Goal: Task Accomplishment & Management: Use online tool/utility

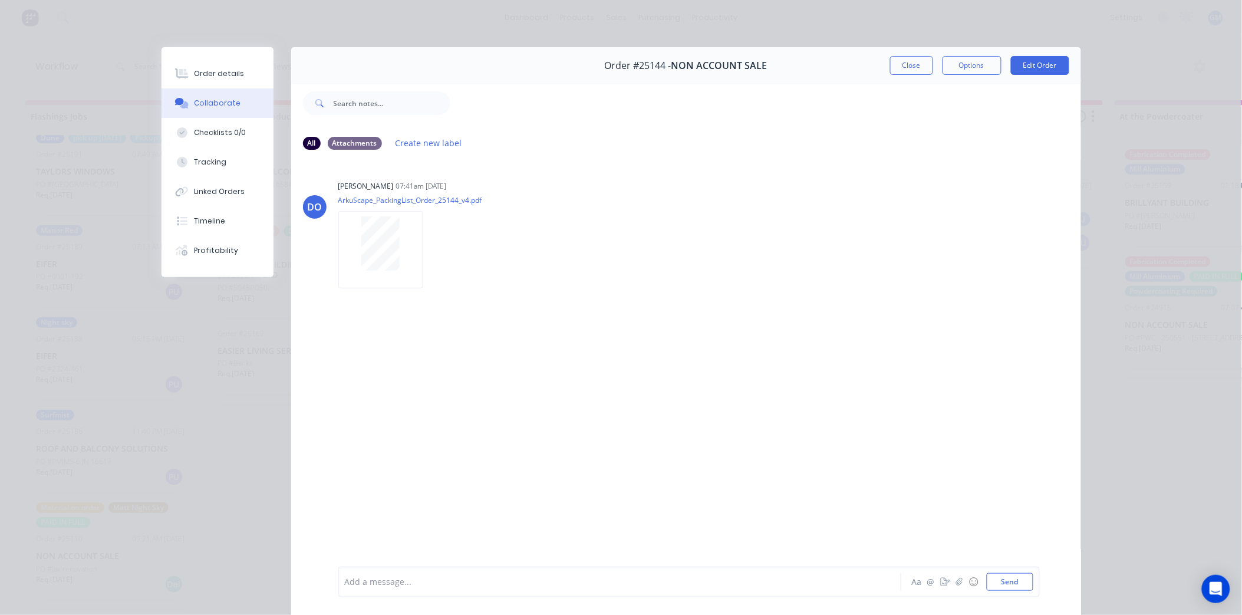
scroll to position [390, 0]
click at [904, 63] on button "Close" at bounding box center [911, 65] width 43 height 19
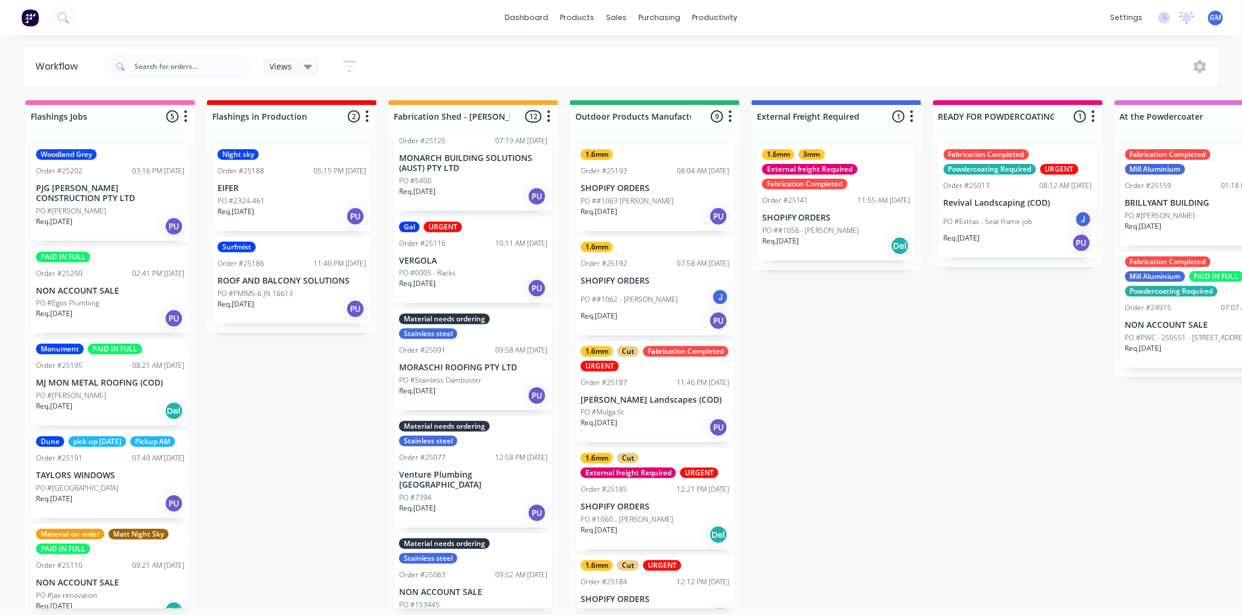
scroll to position [464, 0]
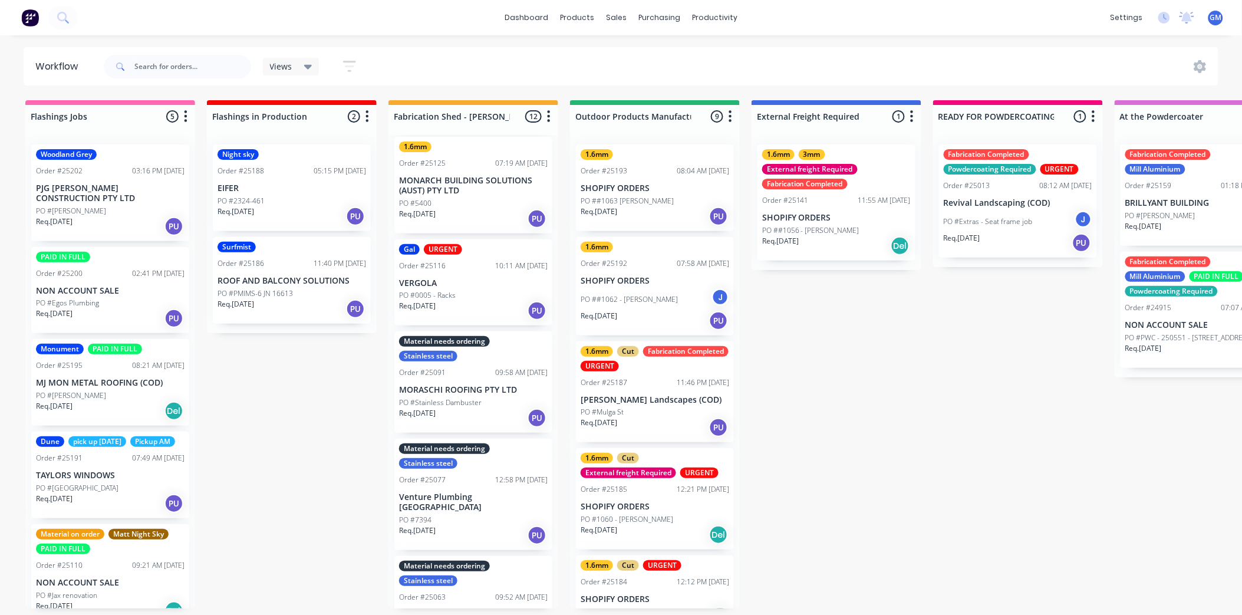
click at [480, 278] on p "VERGOLA" at bounding box center [473, 283] width 149 height 10
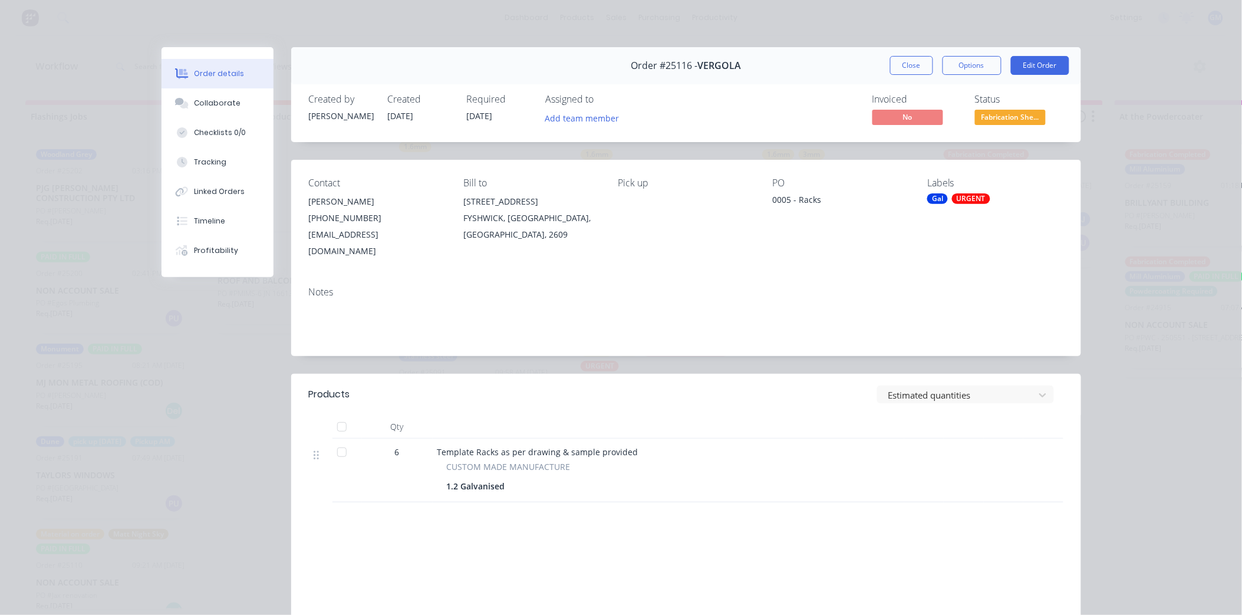
click at [341, 415] on div at bounding box center [342, 427] width 24 height 24
click at [971, 204] on div "URGENT" at bounding box center [971, 198] width 38 height 11
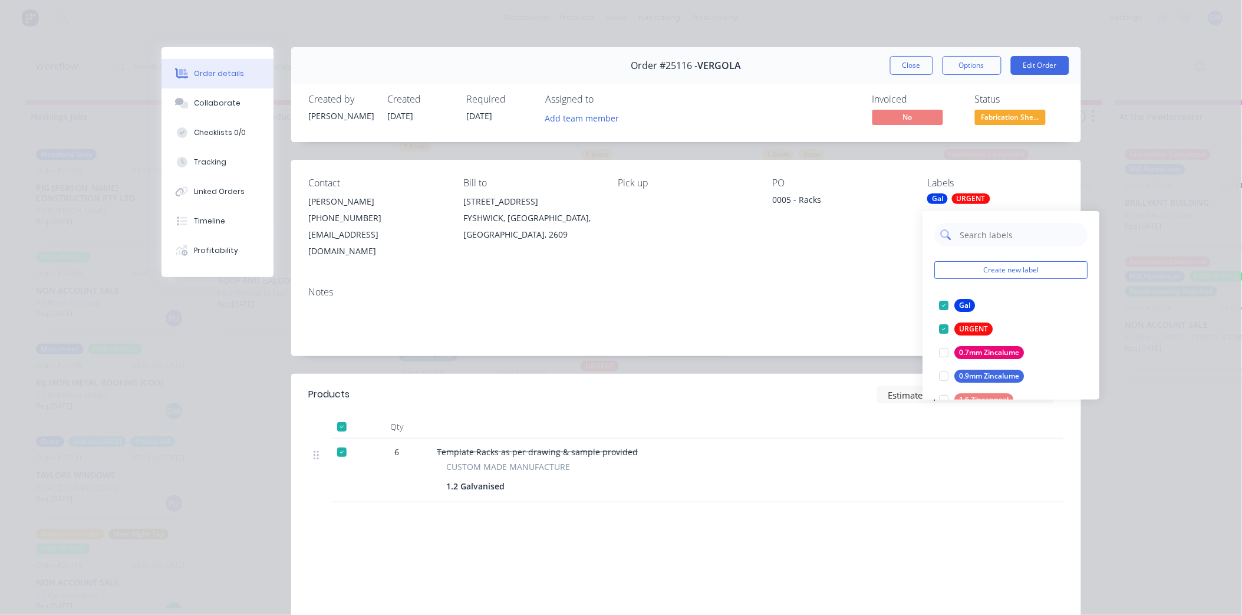
click at [976, 224] on input "text" at bounding box center [1020, 235] width 123 height 24
type input "fab"
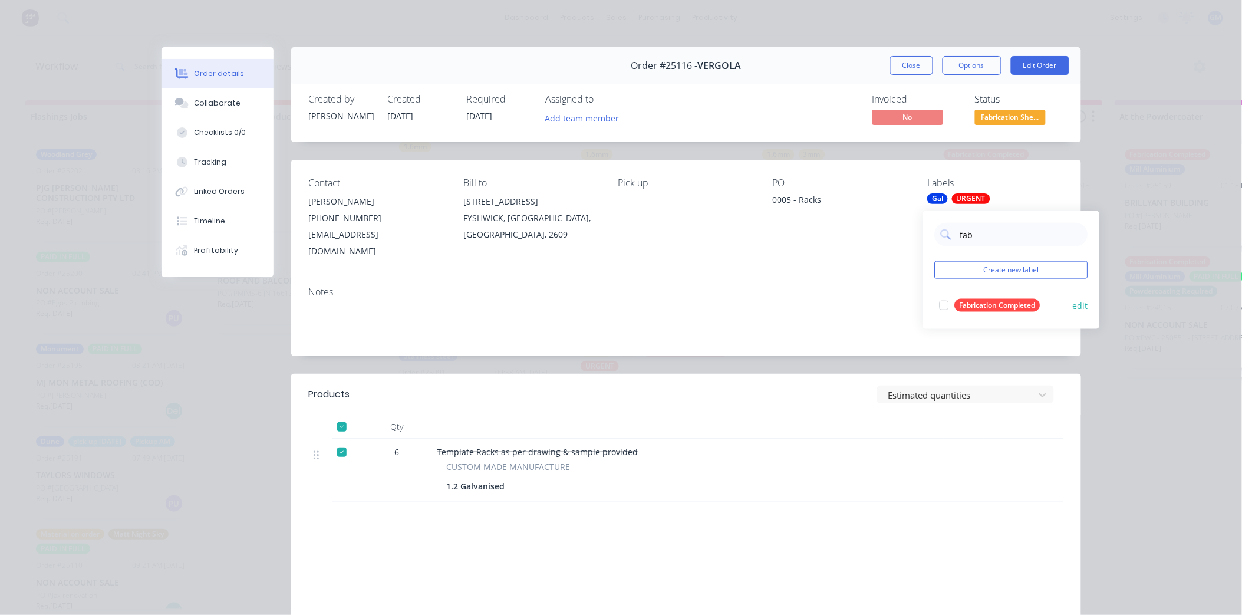
click at [958, 304] on div "Fabrication Completed" at bounding box center [997, 305] width 85 height 13
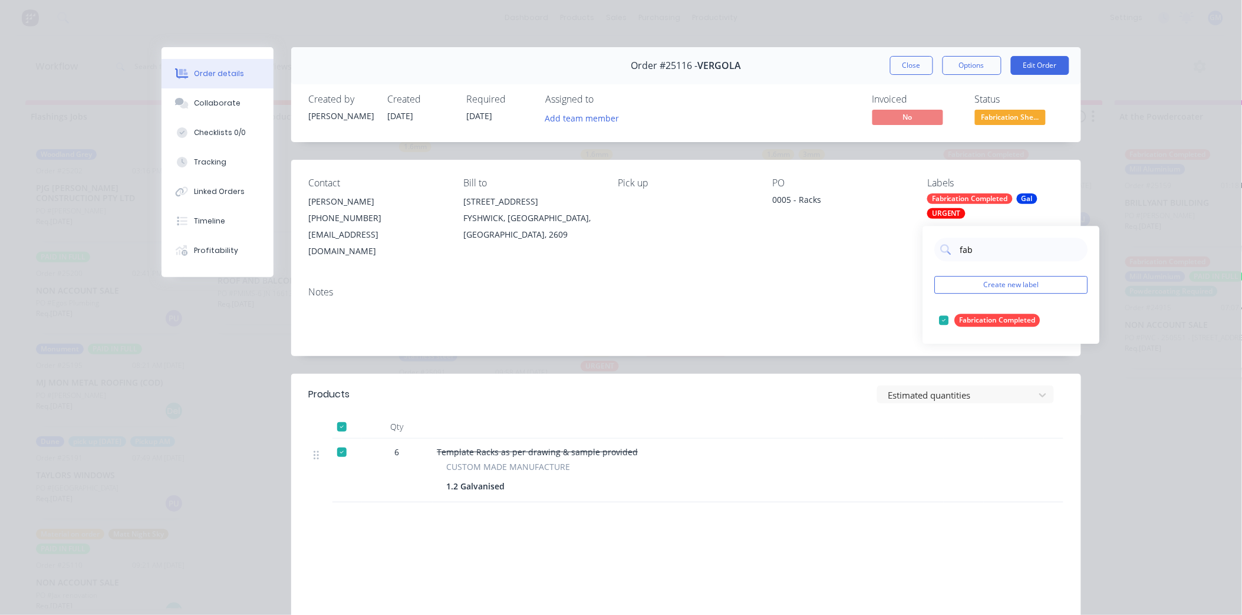
click at [788, 250] on div "Contact Andre (02) 6280 9809 homeplus@vergola.com.au Bill to 52 KEMBLA STREET F…" at bounding box center [686, 218] width 790 height 117
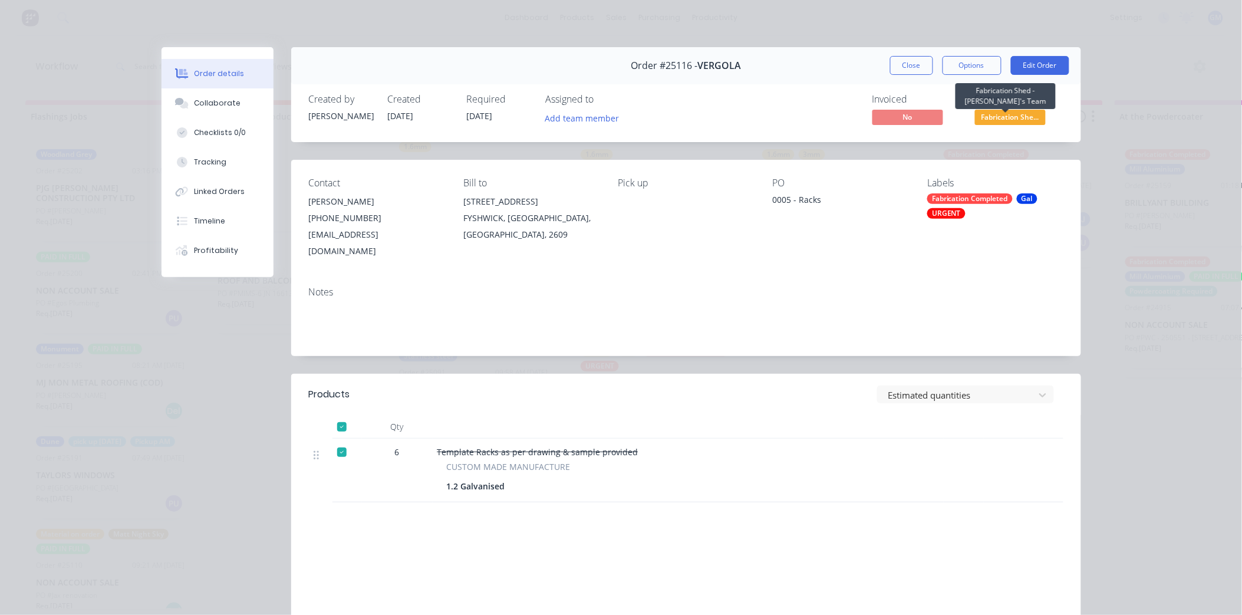
click at [997, 115] on span "Fabrication She..." at bounding box center [1010, 117] width 71 height 15
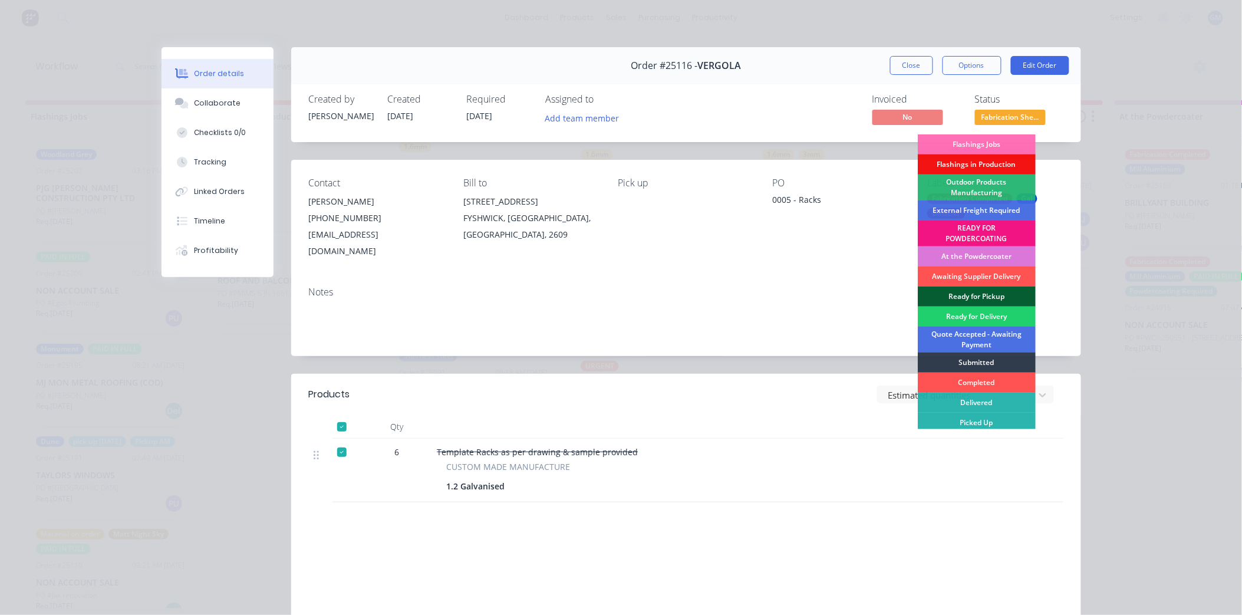
click at [971, 295] on div "Ready for Pickup" at bounding box center [977, 296] width 118 height 20
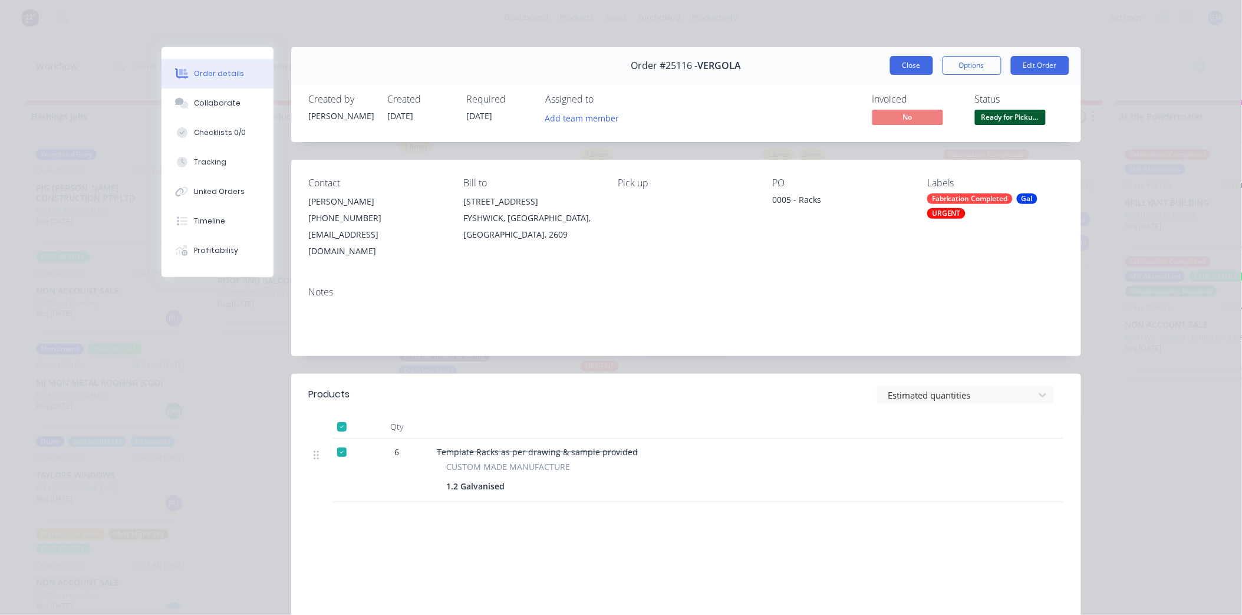
click at [899, 62] on button "Close" at bounding box center [911, 65] width 43 height 19
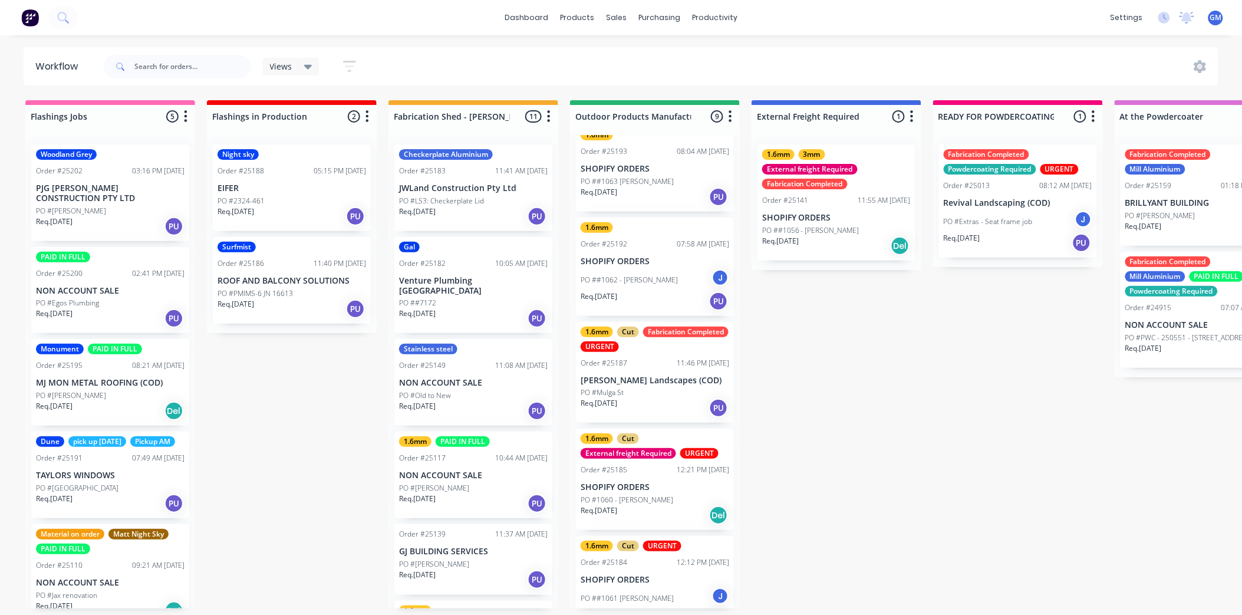
scroll to position [0, 0]
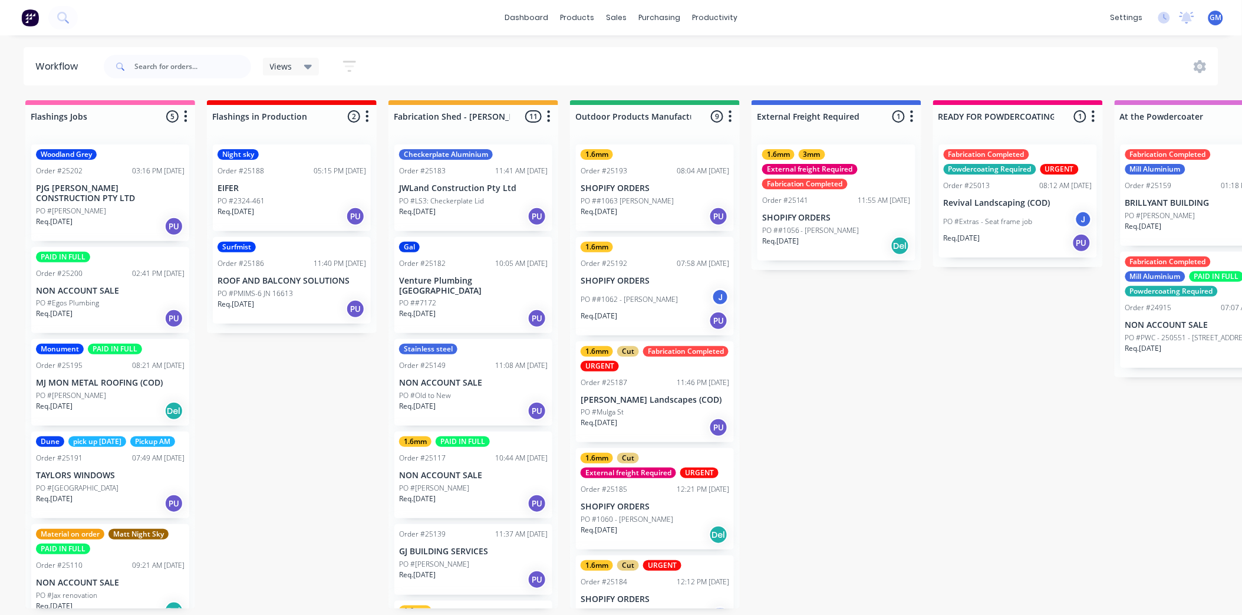
click at [651, 397] on p "[PERSON_NAME] Landscapes (COD)" at bounding box center [655, 400] width 149 height 10
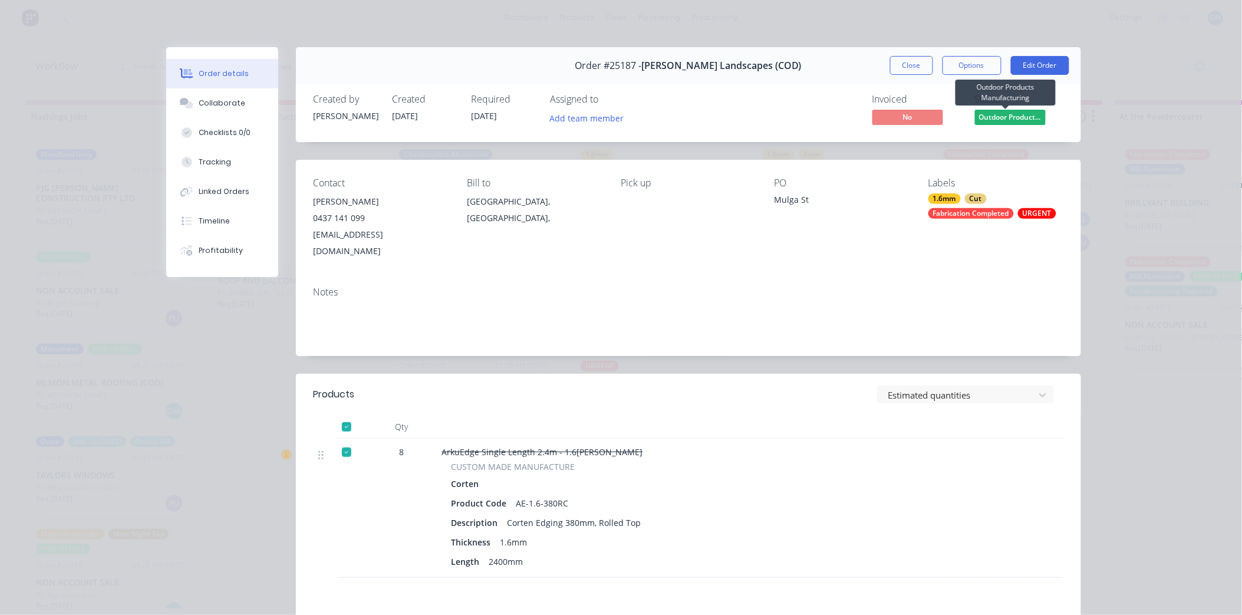
click at [1024, 116] on span "Outdoor Product..." at bounding box center [1010, 117] width 71 height 15
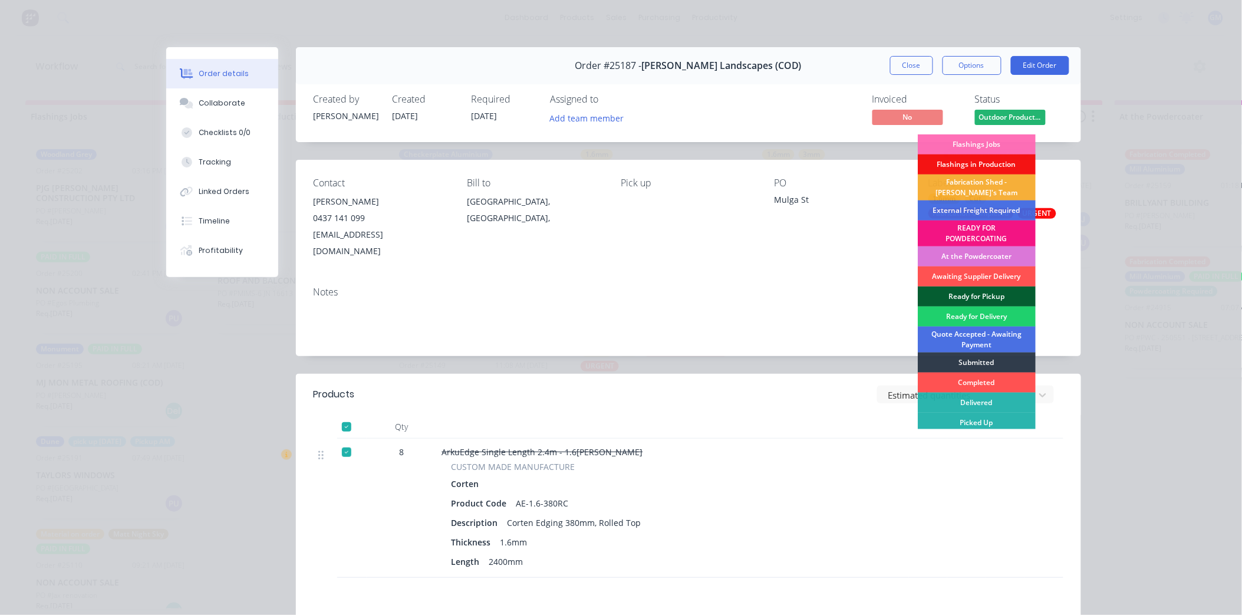
click at [983, 296] on div "Ready for Pickup" at bounding box center [977, 296] width 118 height 20
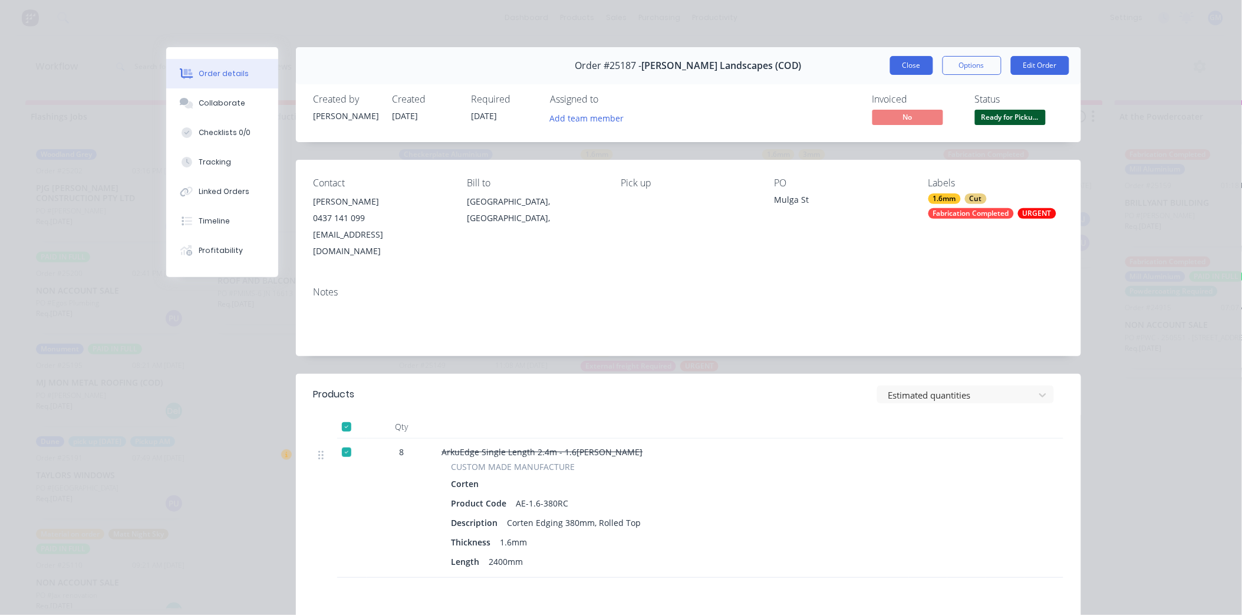
click at [909, 67] on button "Close" at bounding box center [911, 65] width 43 height 19
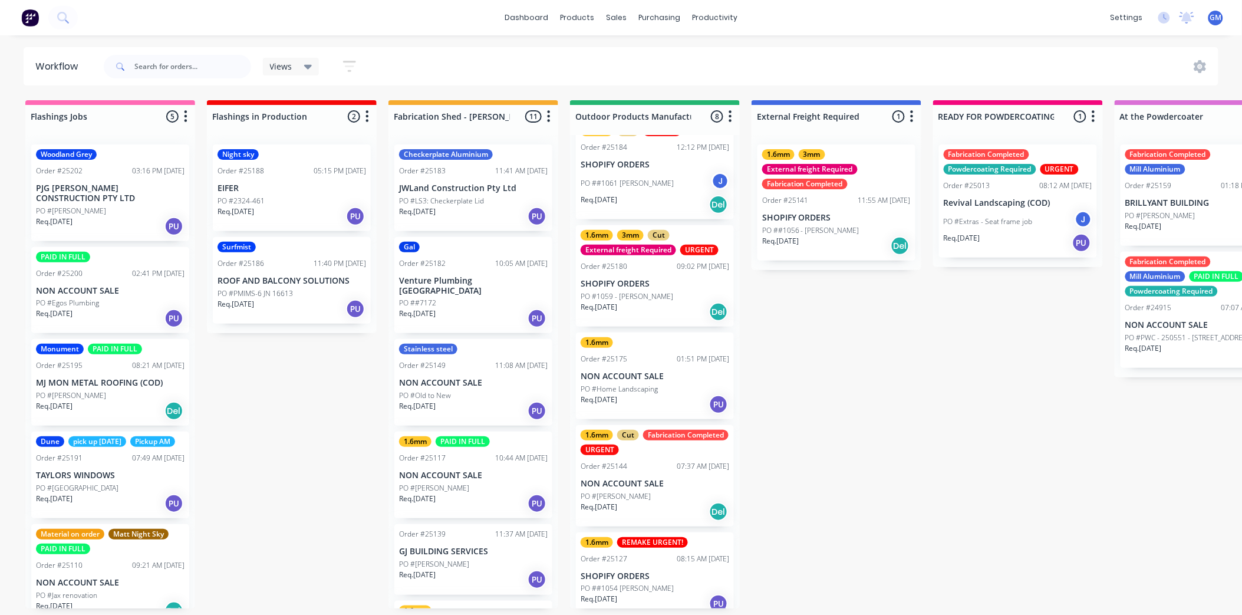
scroll to position [336, 0]
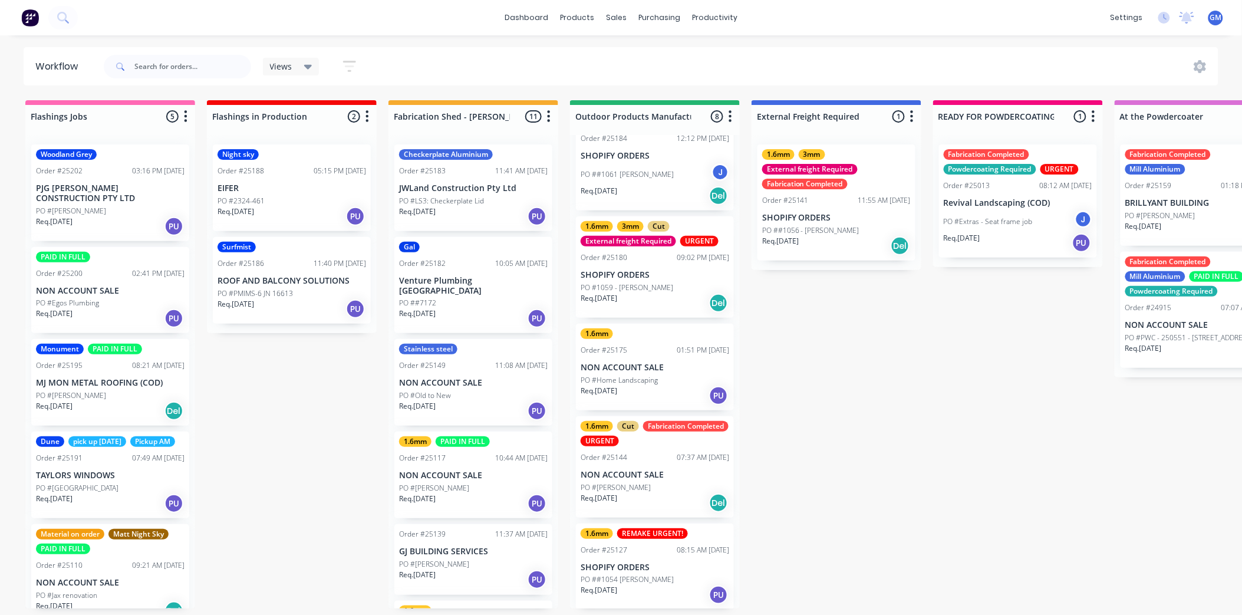
click at [659, 470] on p "NON ACCOUNT SALE" at bounding box center [655, 475] width 149 height 10
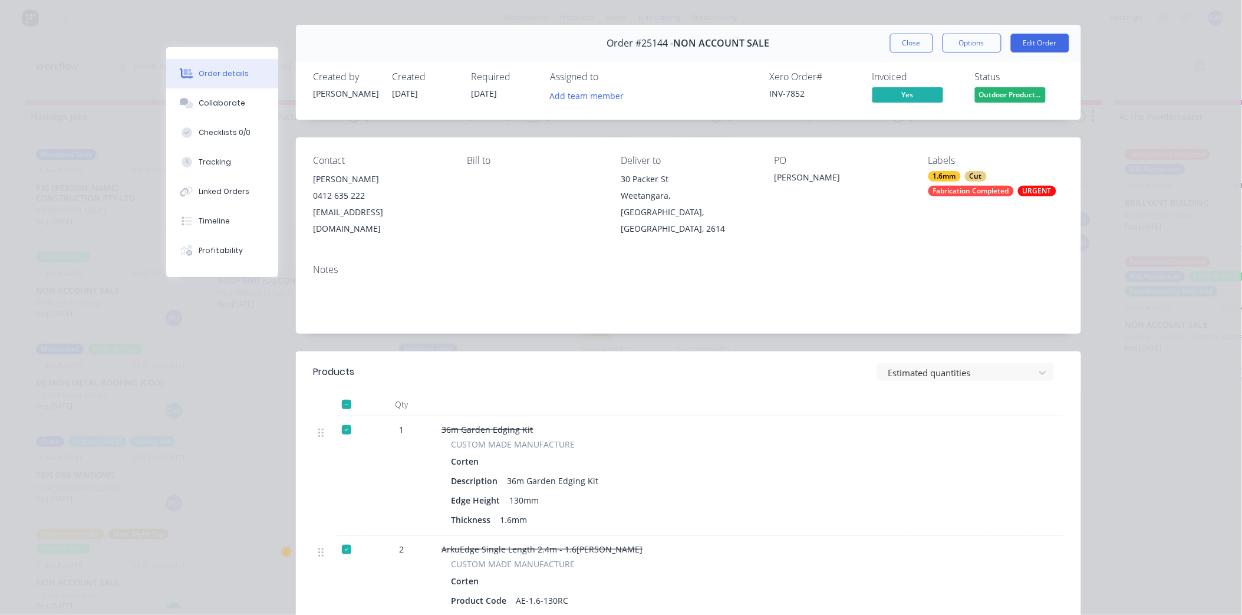
scroll to position [0, 0]
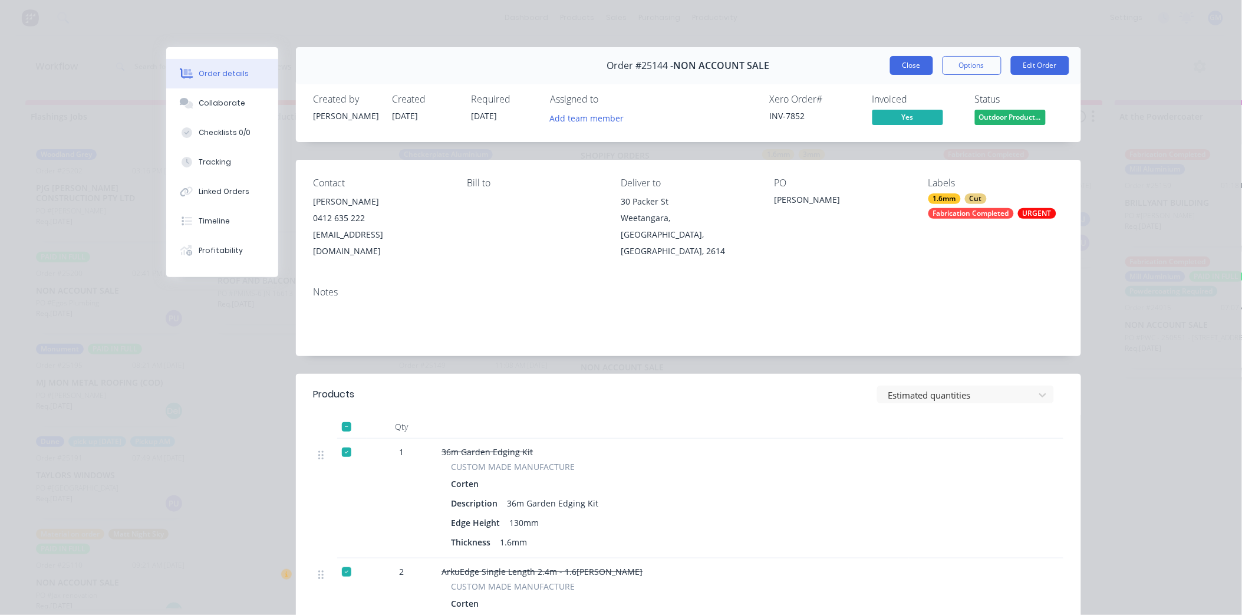
click at [908, 65] on button "Close" at bounding box center [911, 65] width 43 height 19
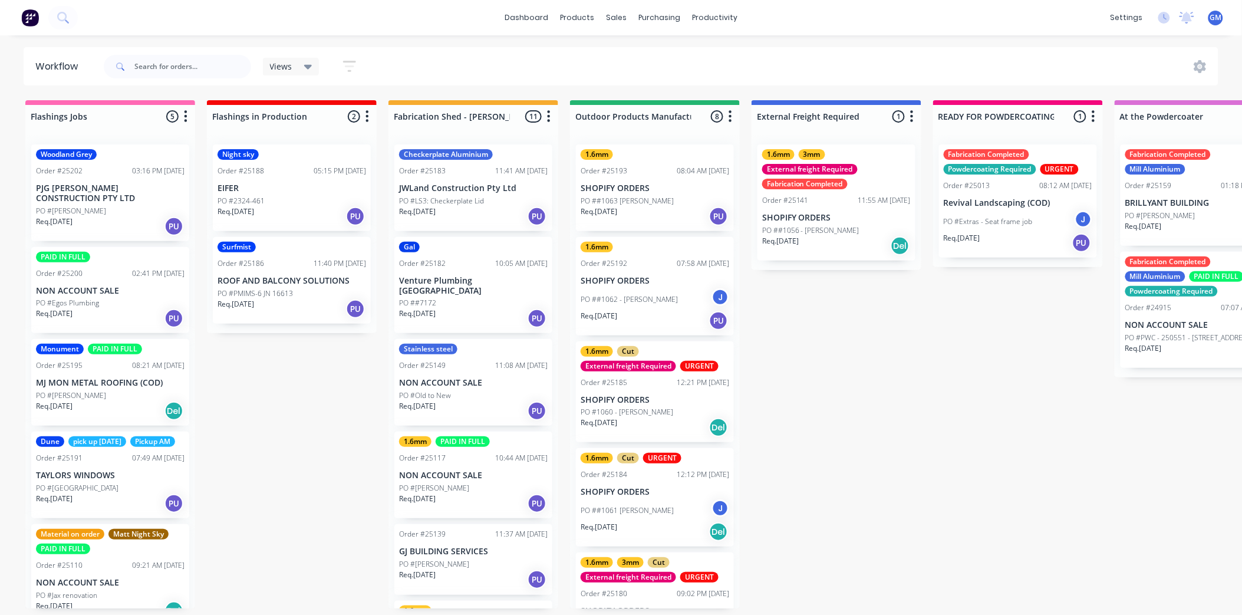
click at [679, 403] on p "SHOPIFY ORDERS" at bounding box center [655, 400] width 149 height 10
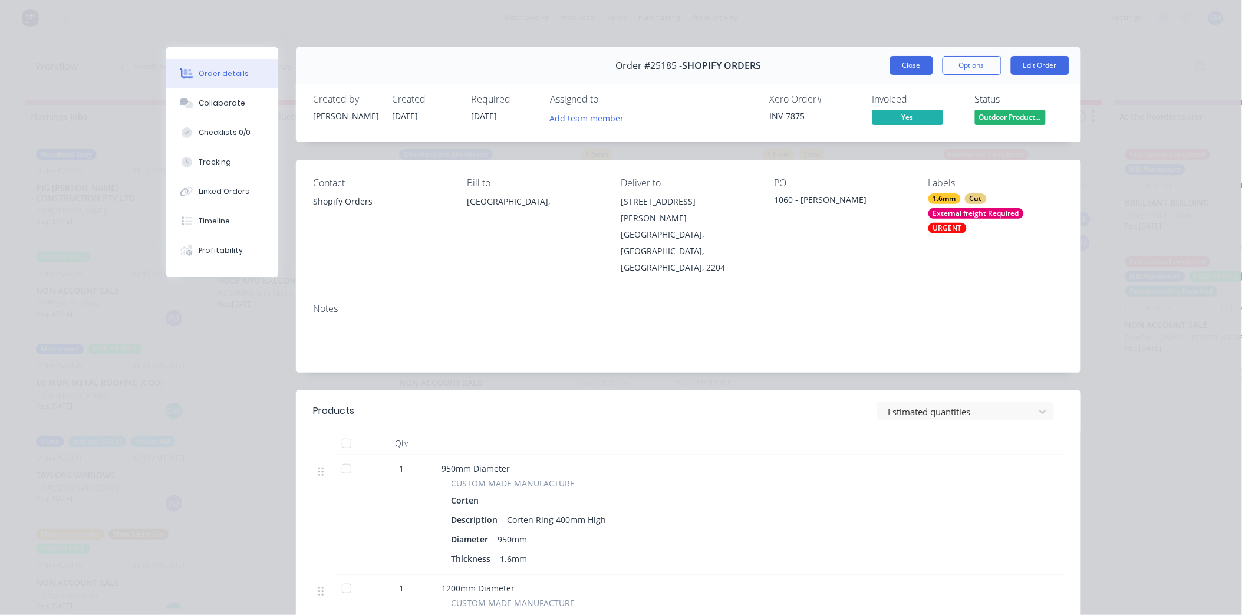
click at [916, 65] on button "Close" at bounding box center [911, 65] width 43 height 19
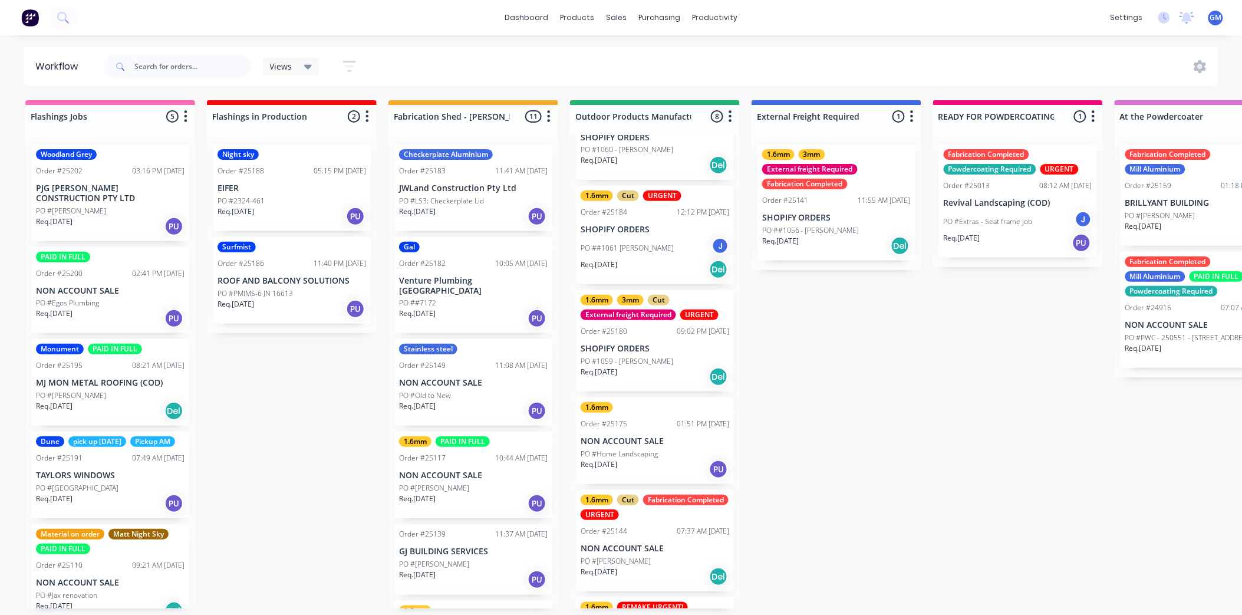
scroll to position [336, 0]
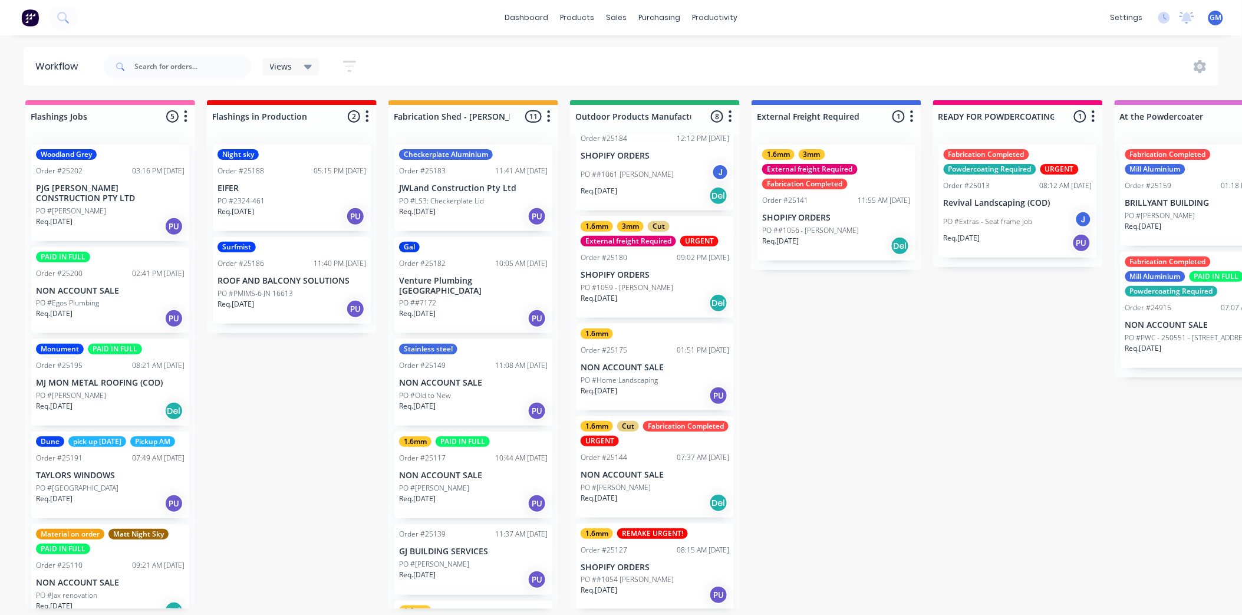
click at [670, 480] on div "1.6mm Cut Fabrication Completed URGENT Order #25144 07:37 AM 09/10/25 NON ACCOU…" at bounding box center [655, 466] width 158 height 101
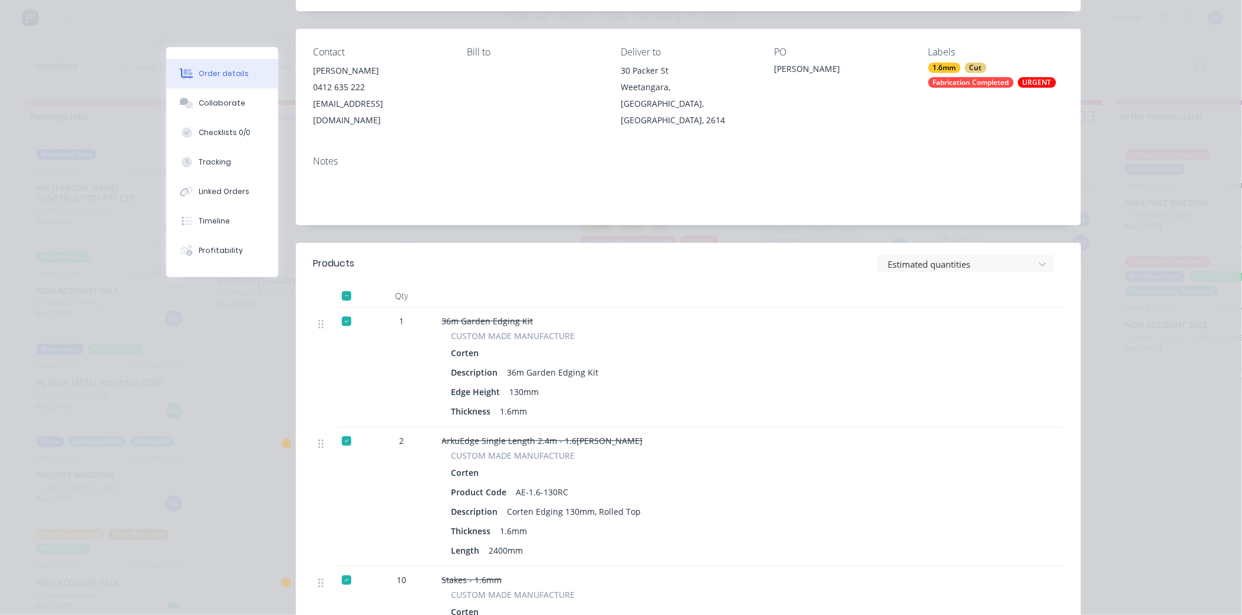
scroll to position [0, 0]
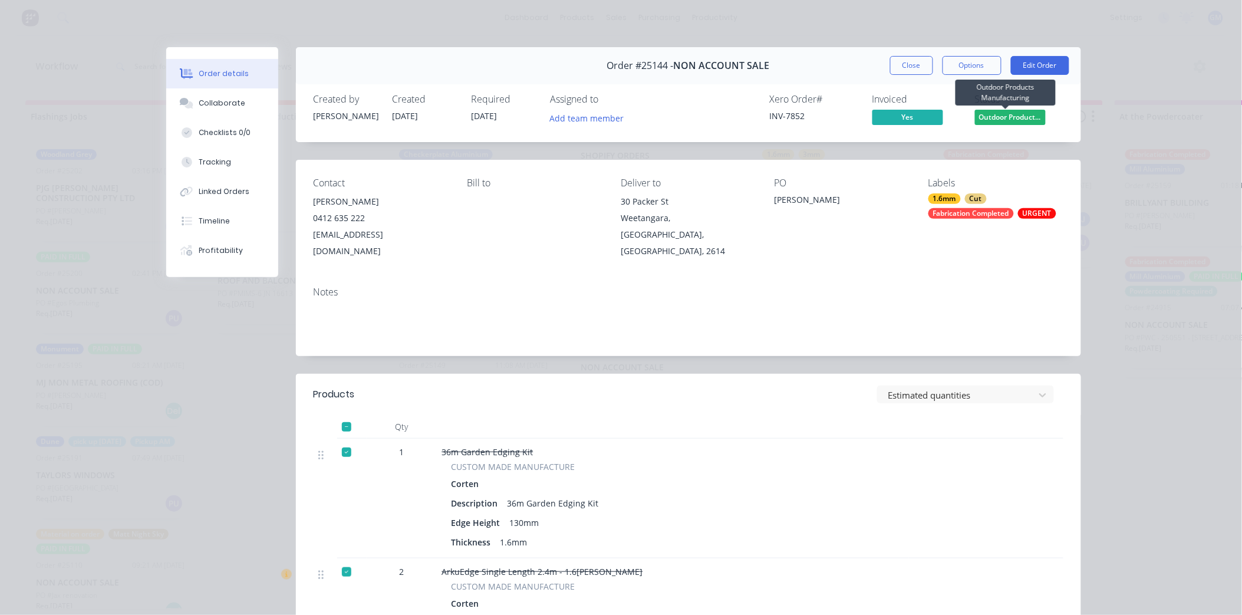
click at [991, 115] on span "Outdoor Product..." at bounding box center [1010, 117] width 71 height 15
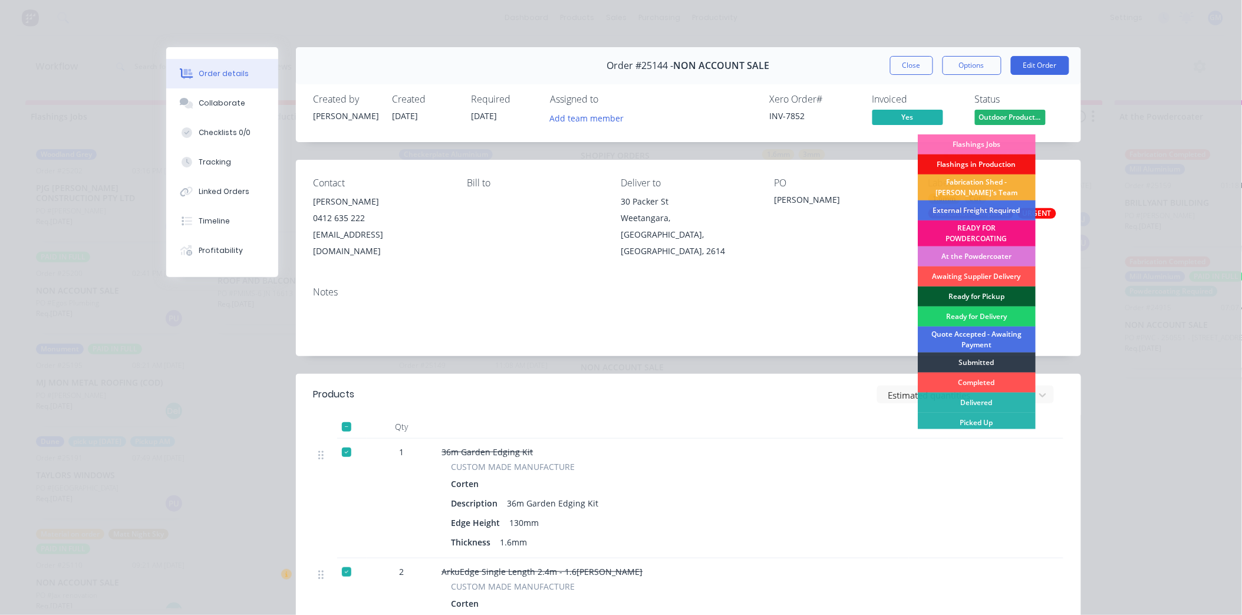
click at [996, 293] on div "Ready for Pickup" at bounding box center [977, 296] width 118 height 20
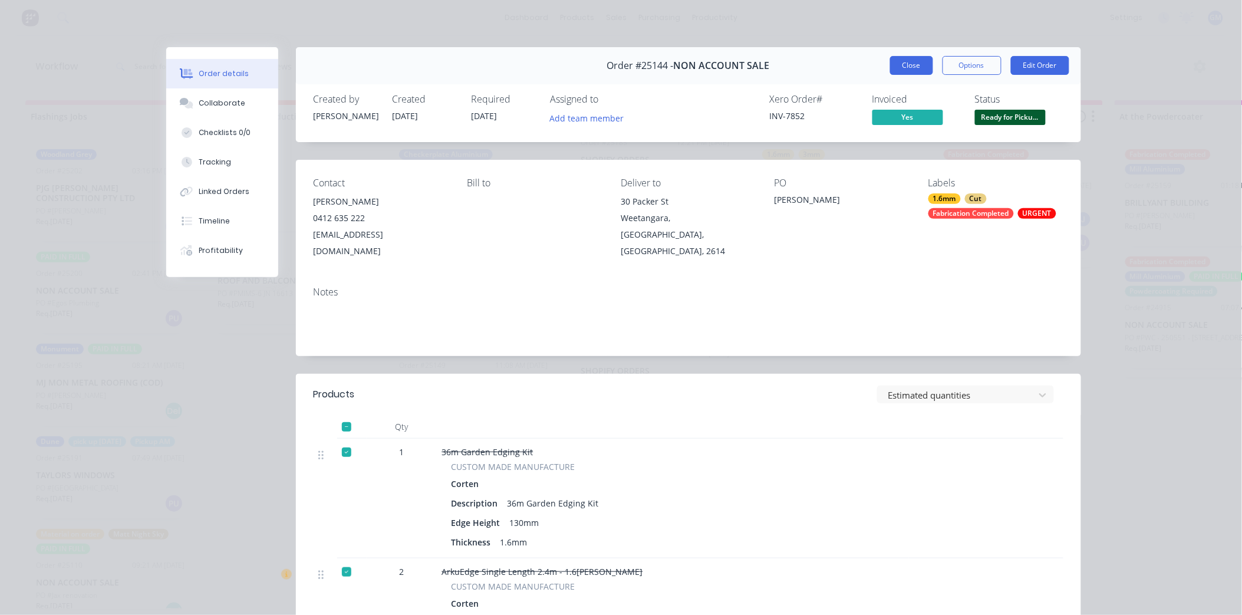
scroll to position [229, 0]
click at [898, 62] on button "Close" at bounding box center [911, 65] width 43 height 19
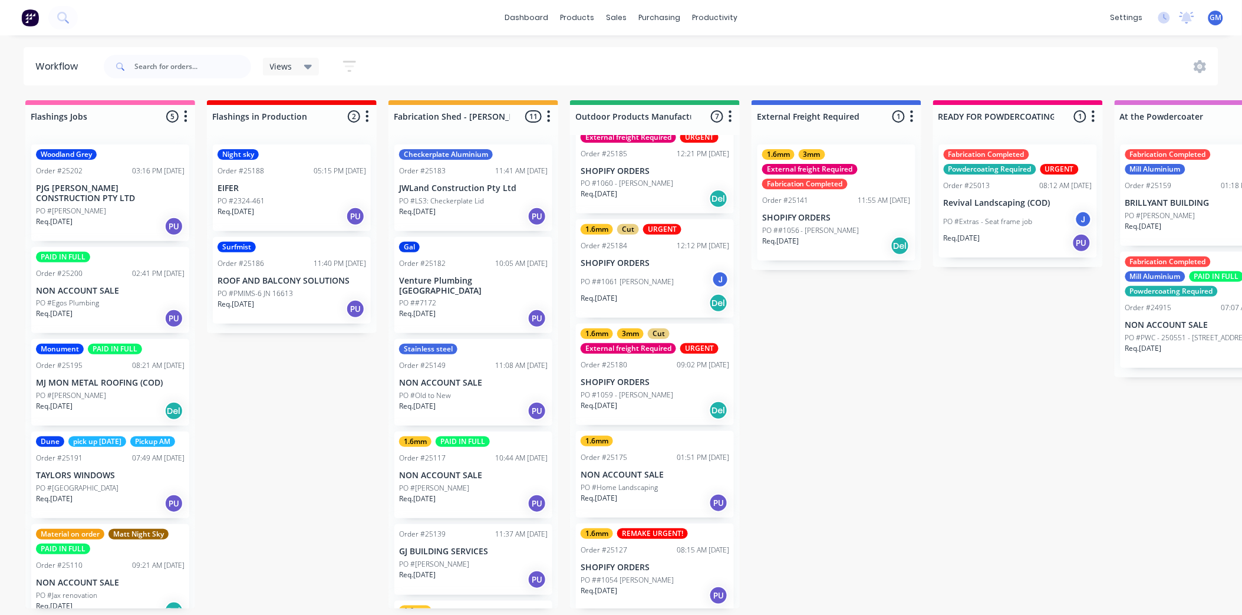
scroll to position [0, 0]
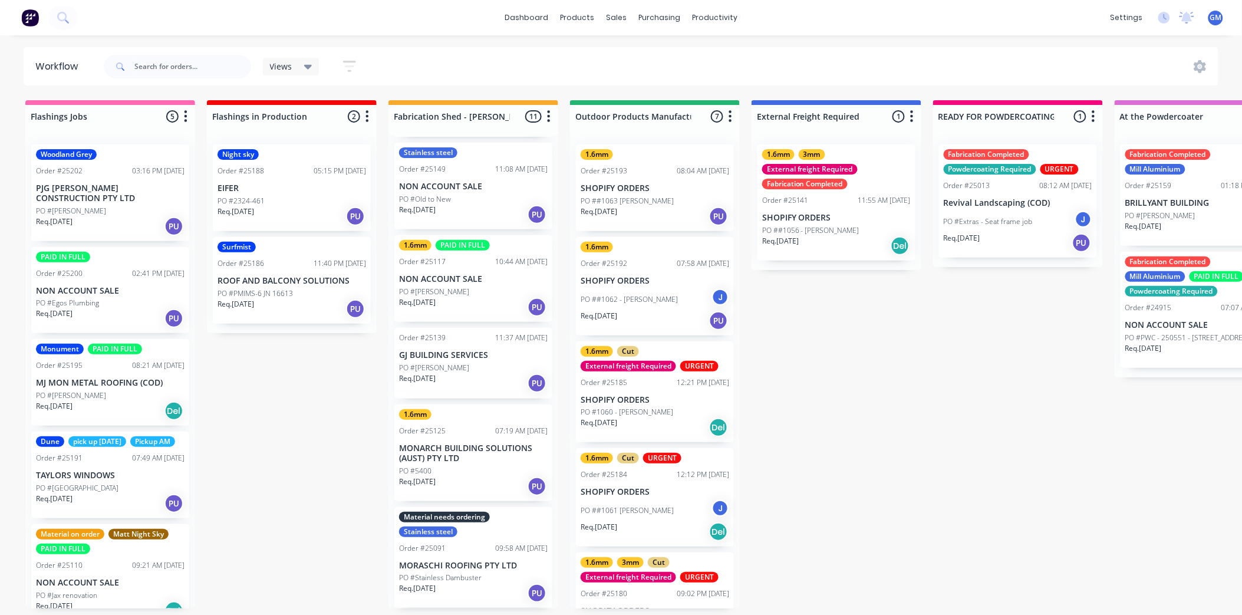
scroll to position [131, 0]
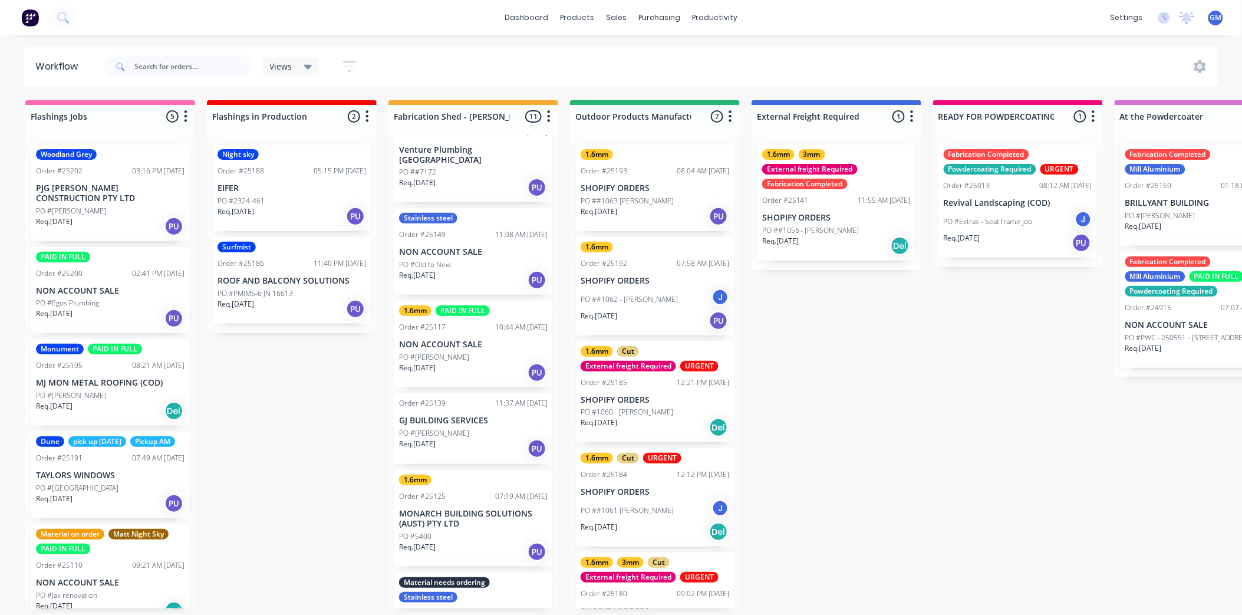
click at [463, 416] on p "GJ BUILDING SERVICES" at bounding box center [473, 421] width 149 height 10
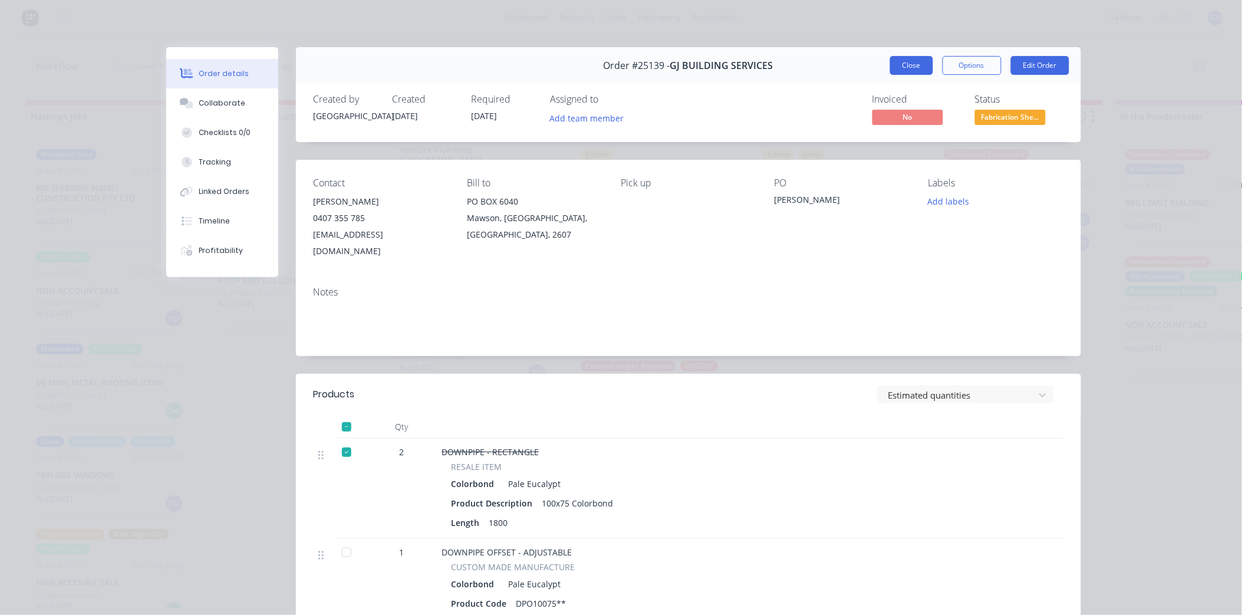
click at [918, 62] on button "Close" at bounding box center [911, 65] width 43 height 19
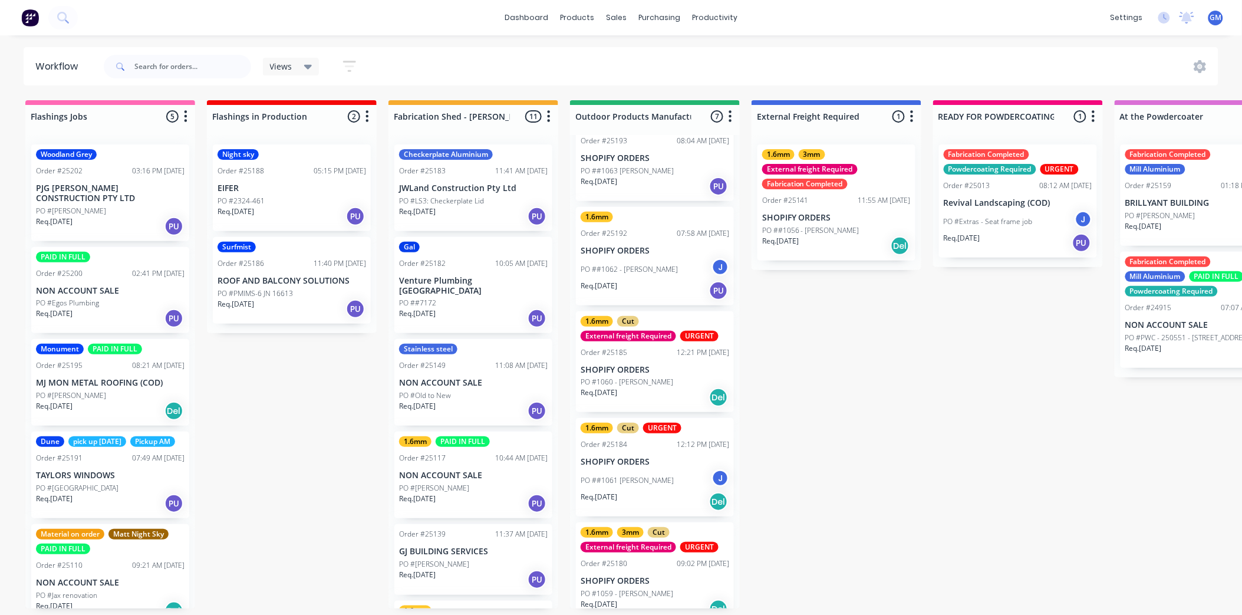
scroll to position [161, 0]
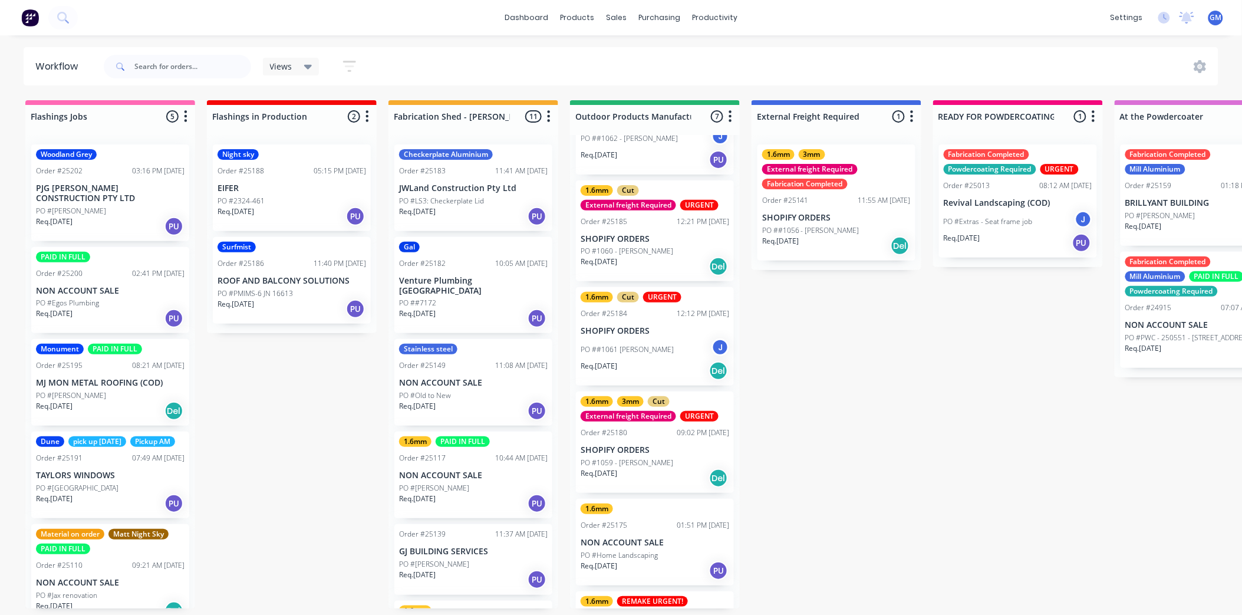
click at [661, 256] on div "Req. 10/10/25 Del" at bounding box center [655, 266] width 149 height 20
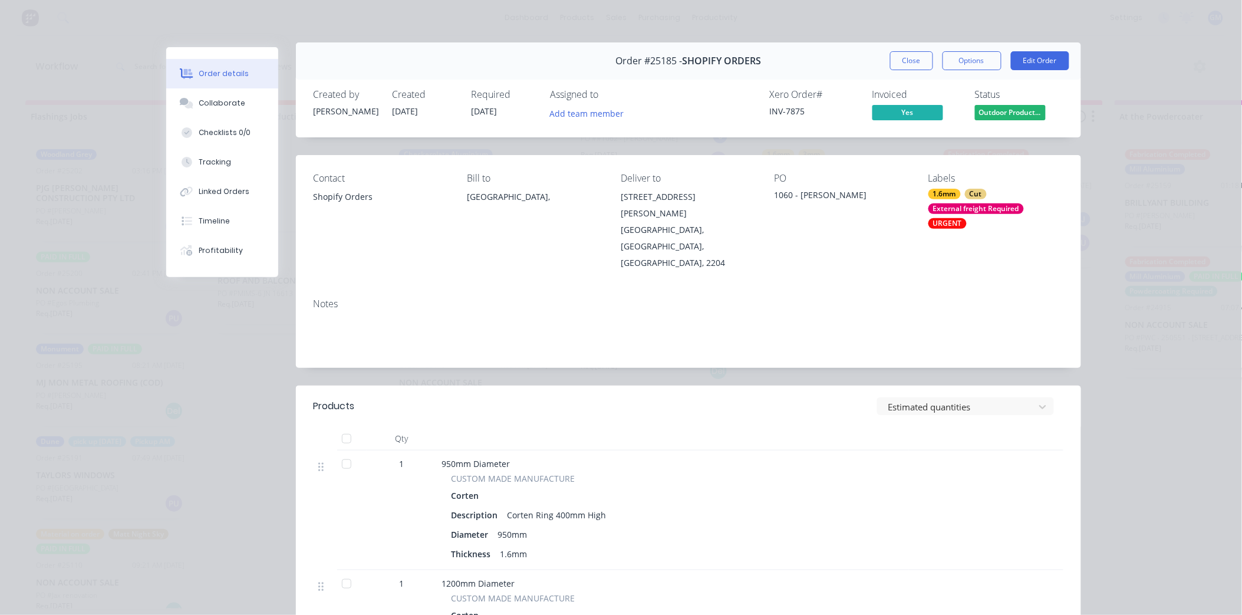
scroll to position [0, 0]
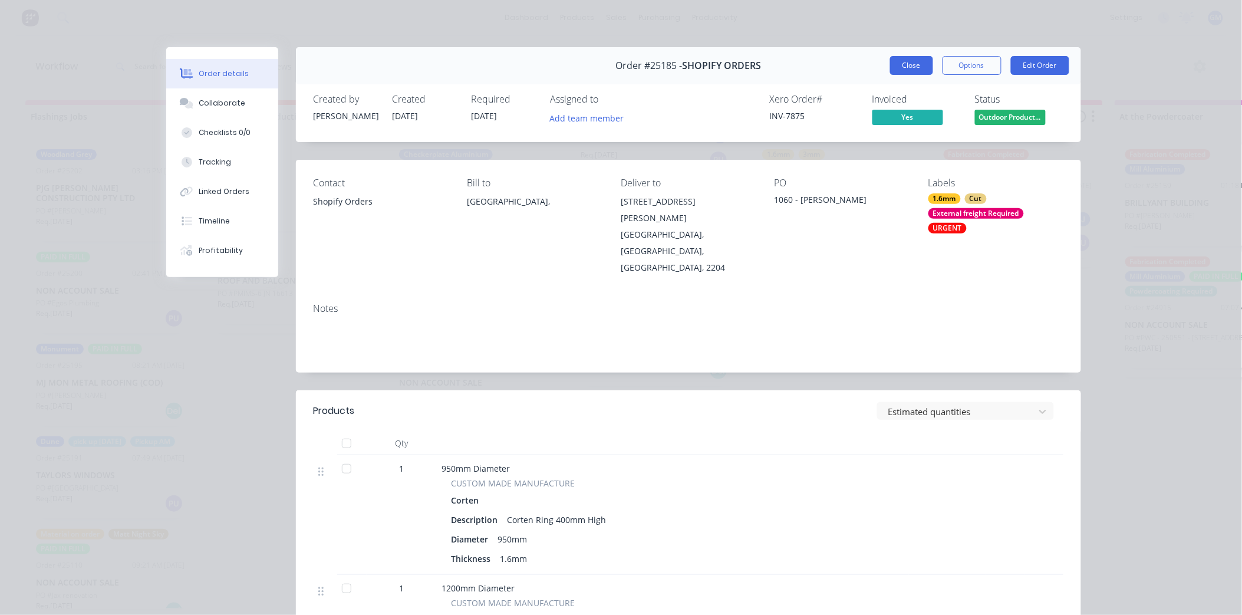
click at [910, 62] on button "Close" at bounding box center [911, 65] width 43 height 19
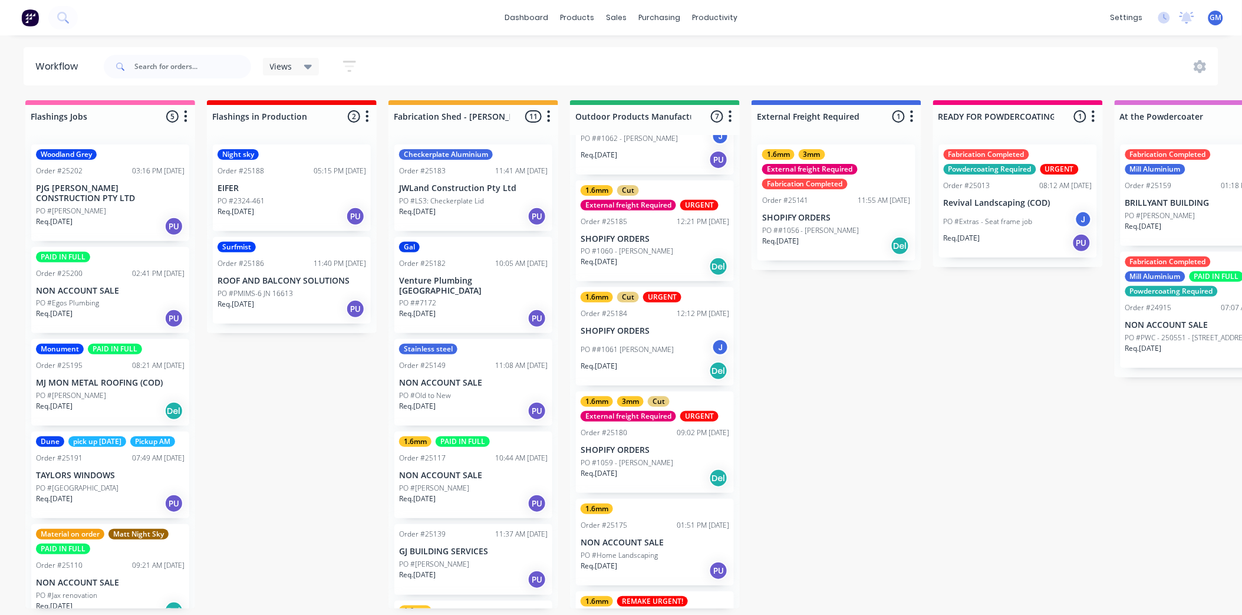
click at [487, 185] on div "Checkerplate Aluminium Order #25183 11:41 AM 10/10/25 JWLand Construction Pty L…" at bounding box center [473, 371] width 170 height 473
click at [489, 196] on div "PO #LS3: Checkerplate Lid" at bounding box center [473, 201] width 149 height 11
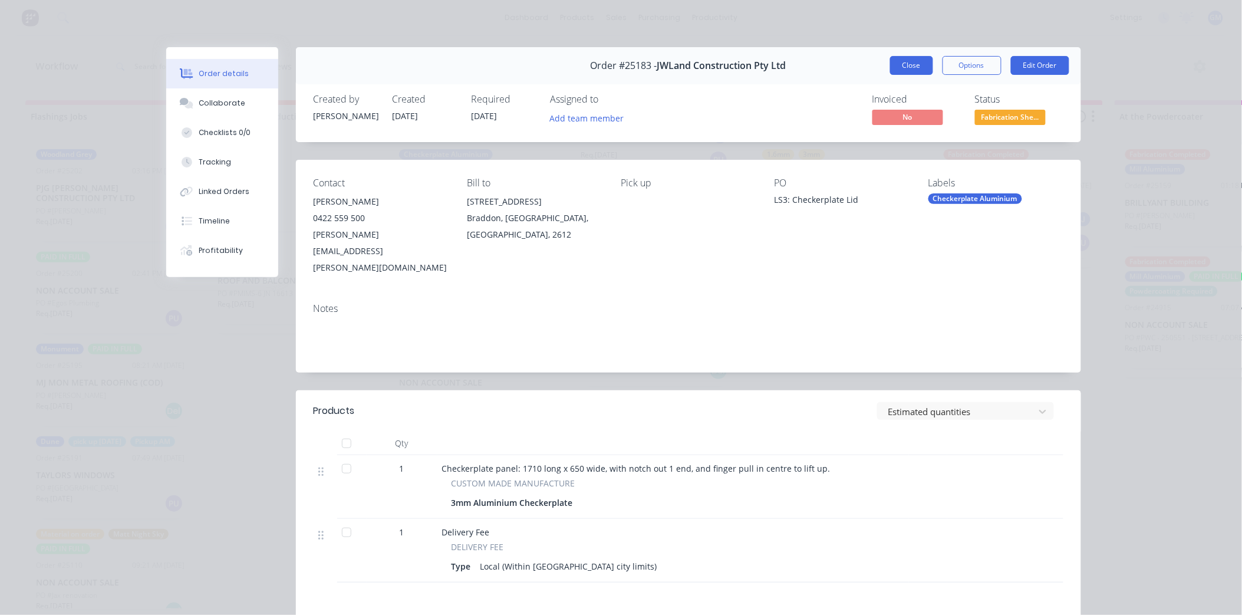
click at [910, 62] on button "Close" at bounding box center [911, 65] width 43 height 19
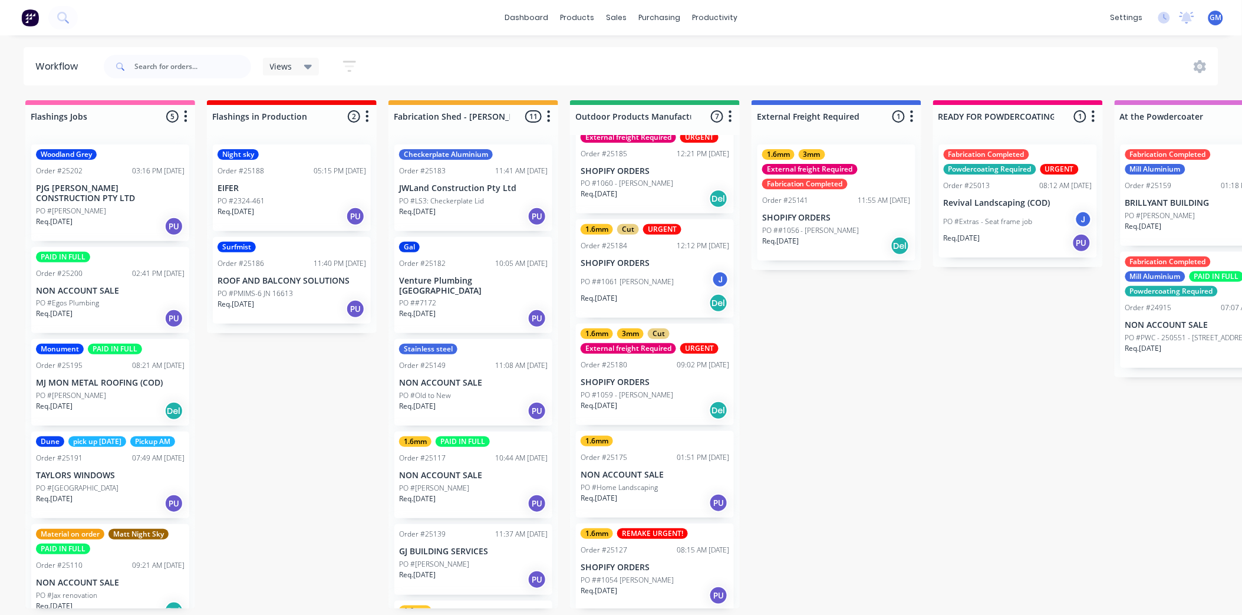
click at [454, 189] on p "JWLand Construction Pty Ltd" at bounding box center [473, 188] width 149 height 10
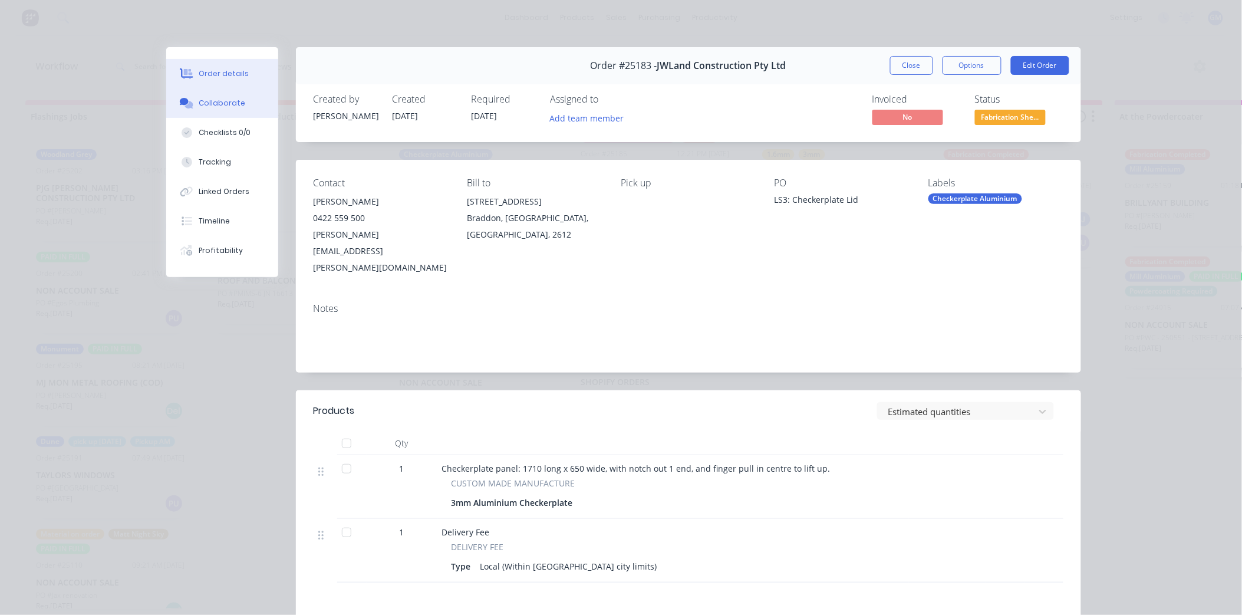
click at [222, 96] on button "Collaborate" at bounding box center [222, 102] width 112 height 29
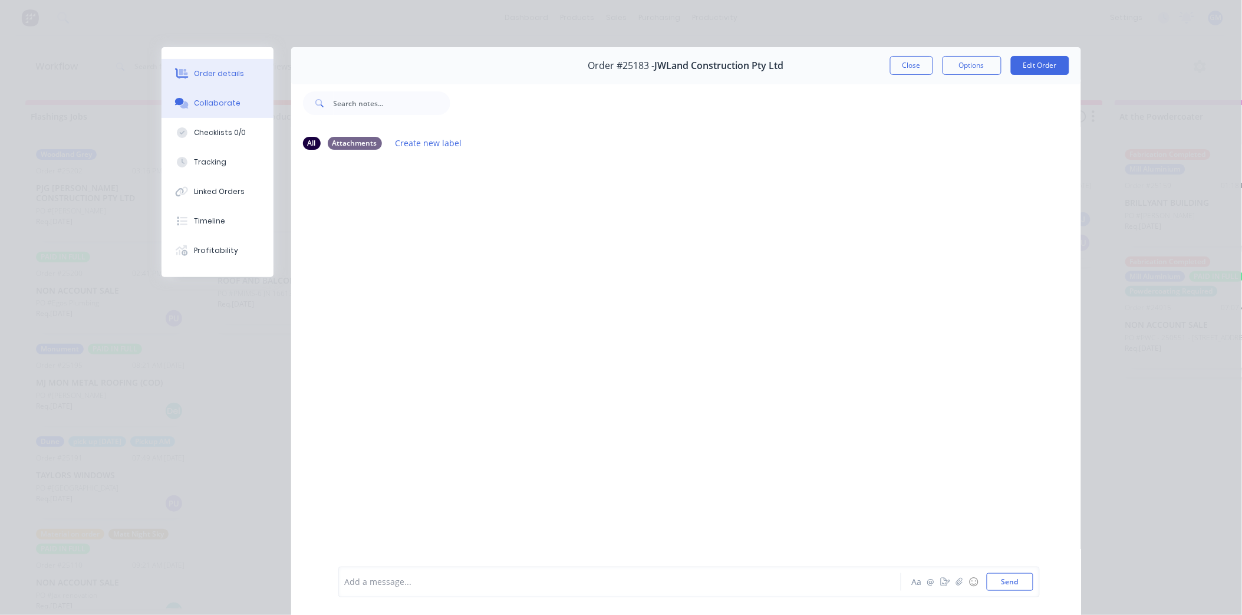
click at [210, 74] on div "Order details" at bounding box center [219, 73] width 50 height 11
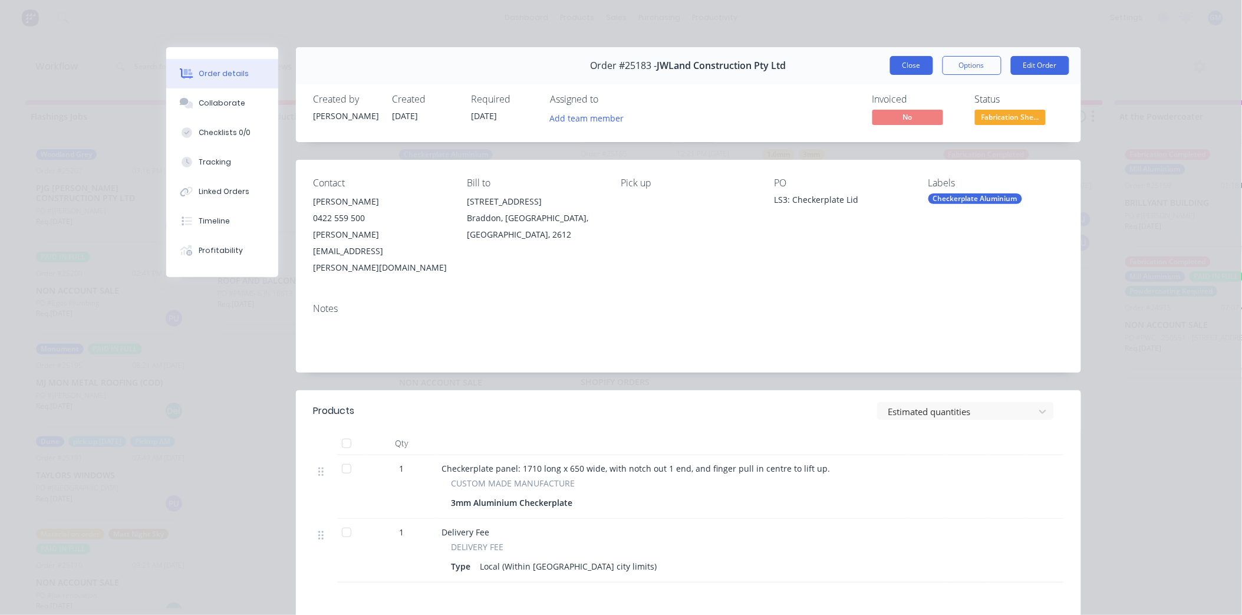
click at [899, 61] on button "Close" at bounding box center [911, 65] width 43 height 19
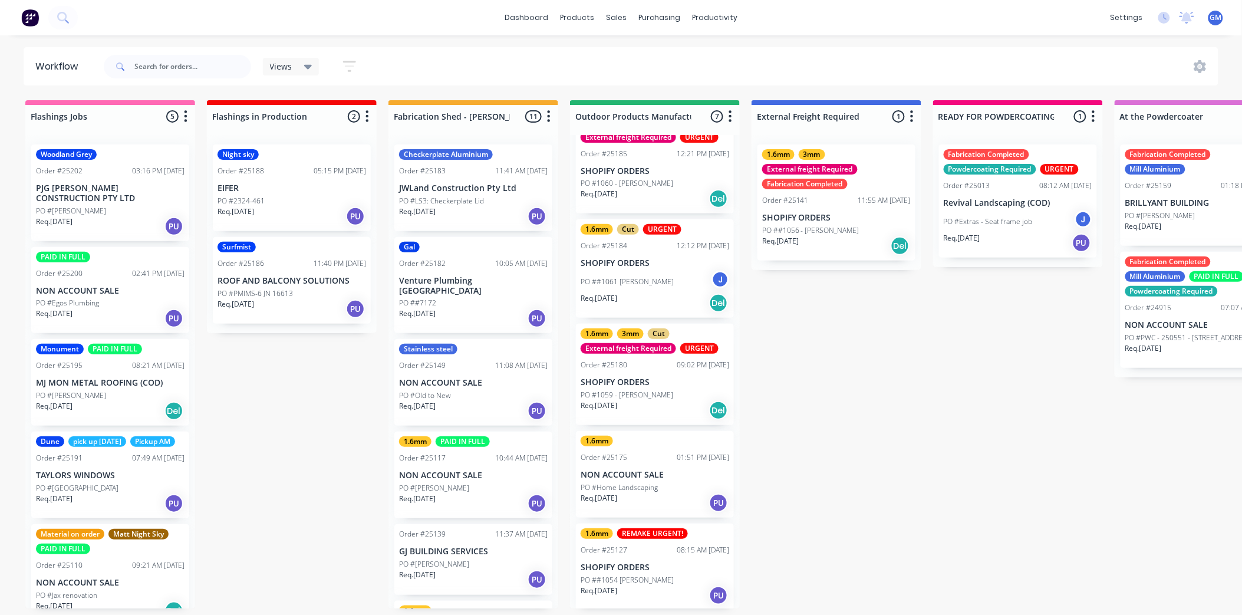
click at [460, 179] on div "Checkerplate Aluminium Order #25183 11:41 AM 10/10/25 JWLand Construction Pty L…" at bounding box center [473, 187] width 158 height 87
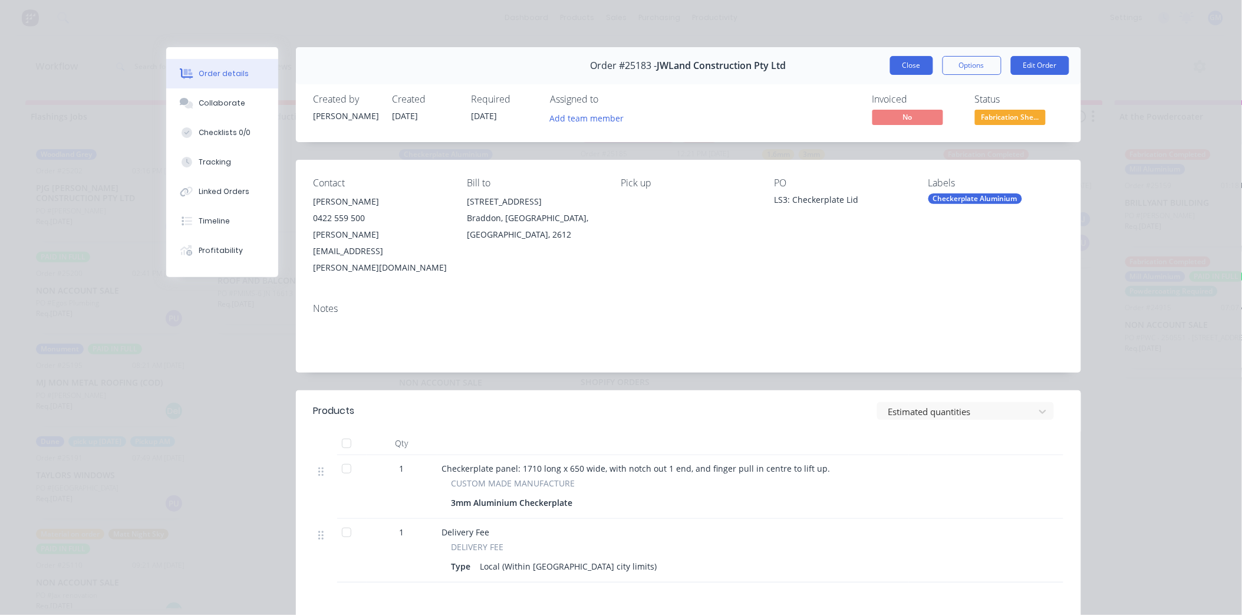
click at [906, 67] on button "Close" at bounding box center [911, 65] width 43 height 19
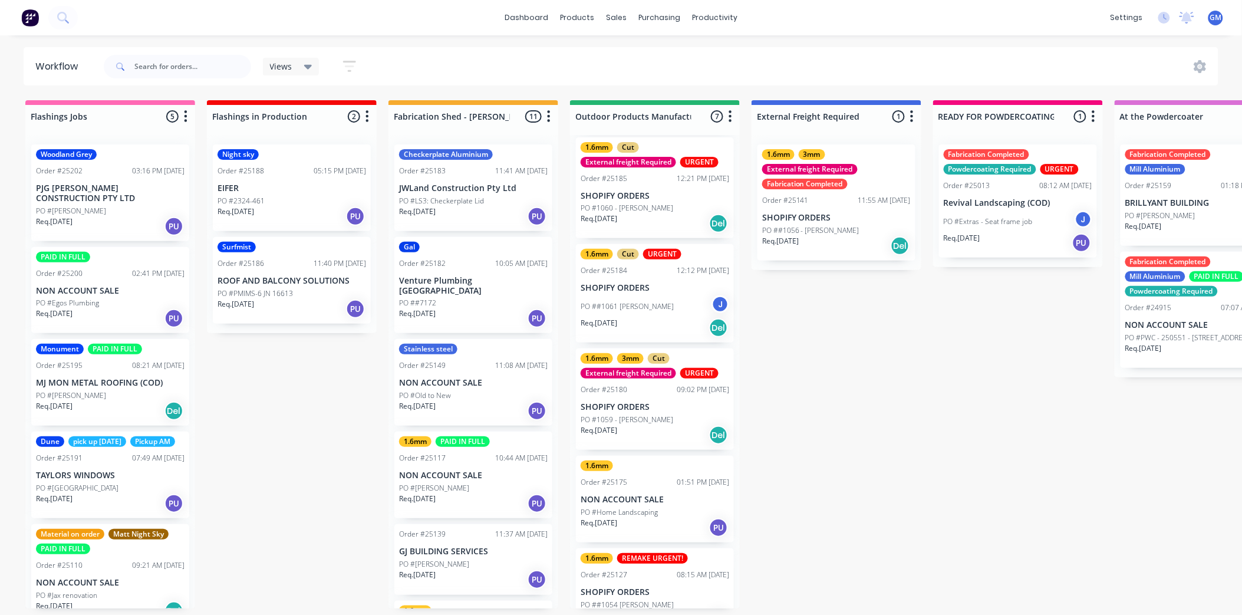
scroll to position [229, 0]
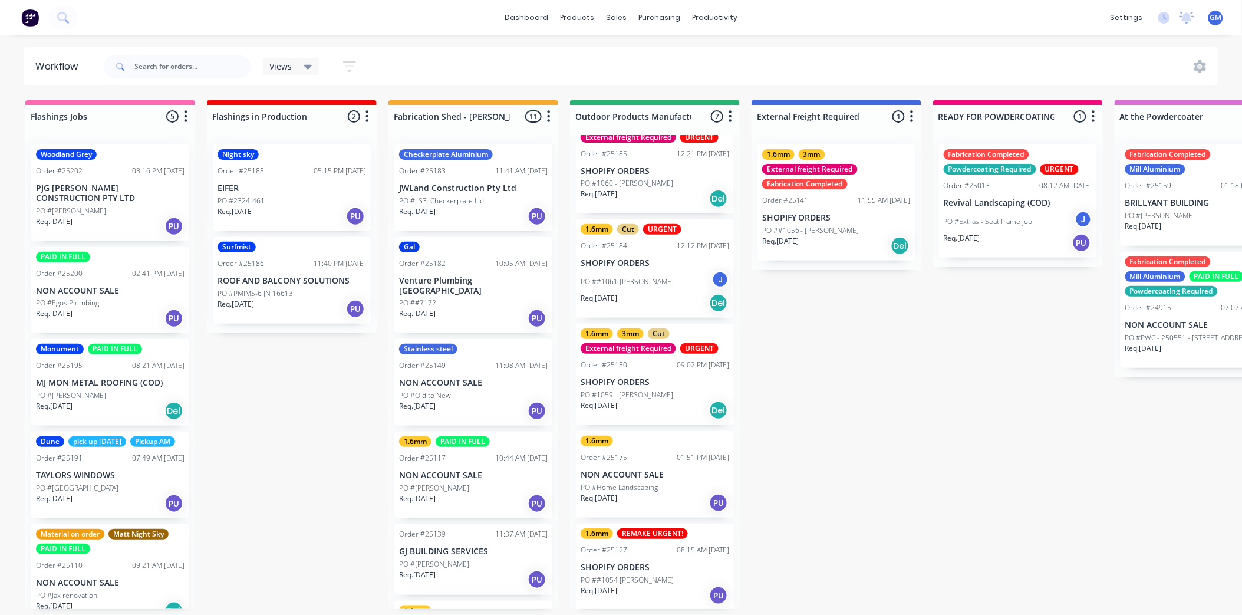
click at [658, 567] on p "SHOPIFY ORDERS" at bounding box center [655, 567] width 149 height 10
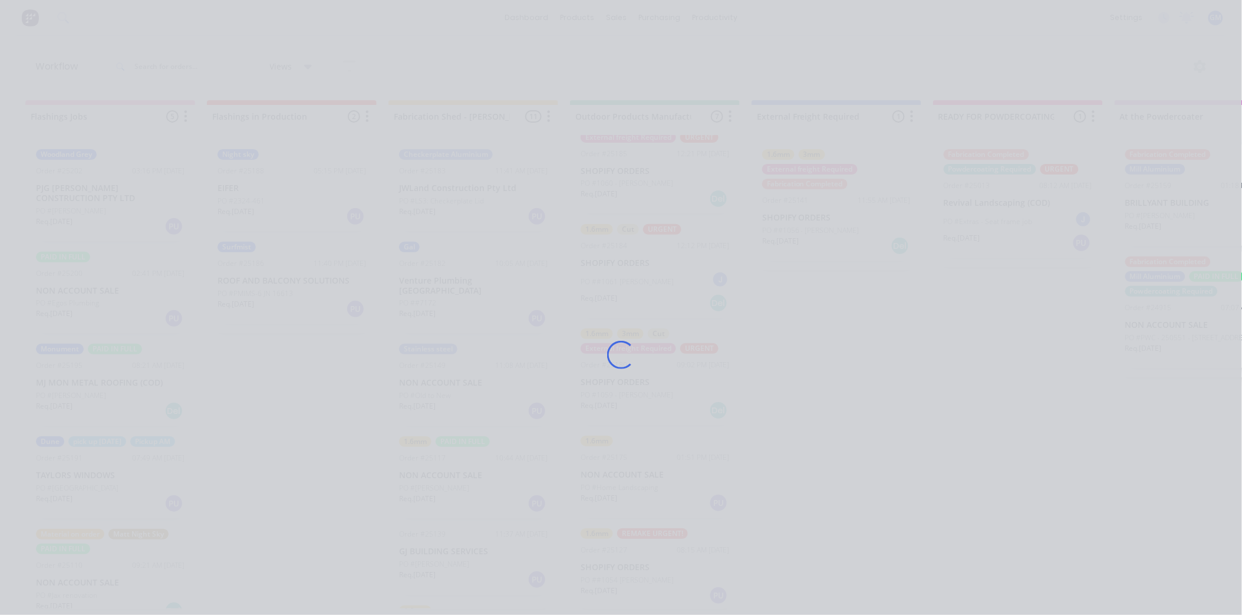
drag, startPoint x: 658, startPoint y: 567, endPoint x: 1041, endPoint y: 519, distance: 386.1
click at [1041, 519] on div "Loading..." at bounding box center [621, 354] width 943 height 615
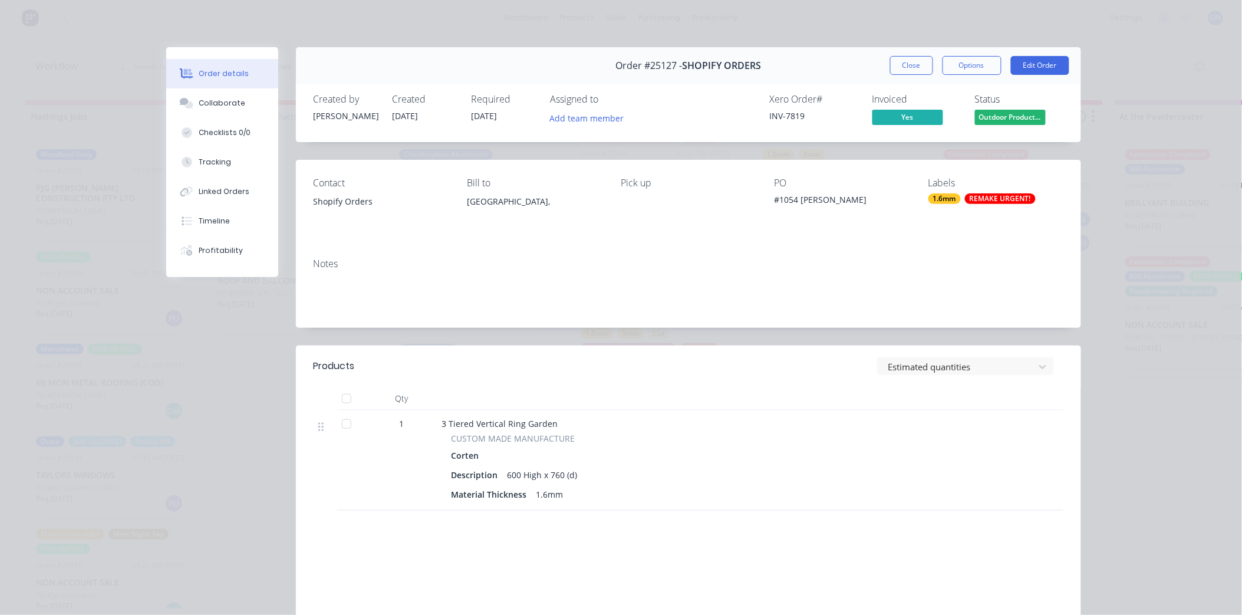
click at [344, 397] on div at bounding box center [347, 399] width 24 height 24
click at [1003, 200] on div "REMAKE URGENT!" at bounding box center [1000, 198] width 71 height 11
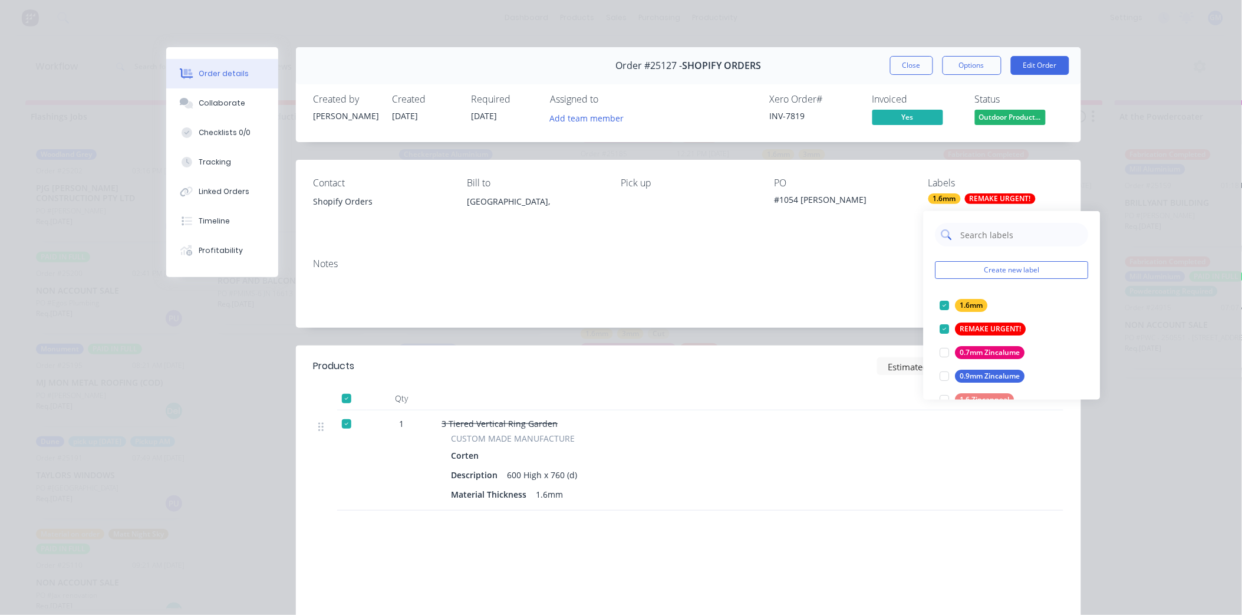
click at [991, 233] on input "text" at bounding box center [1021, 235] width 123 height 24
type input "fab"
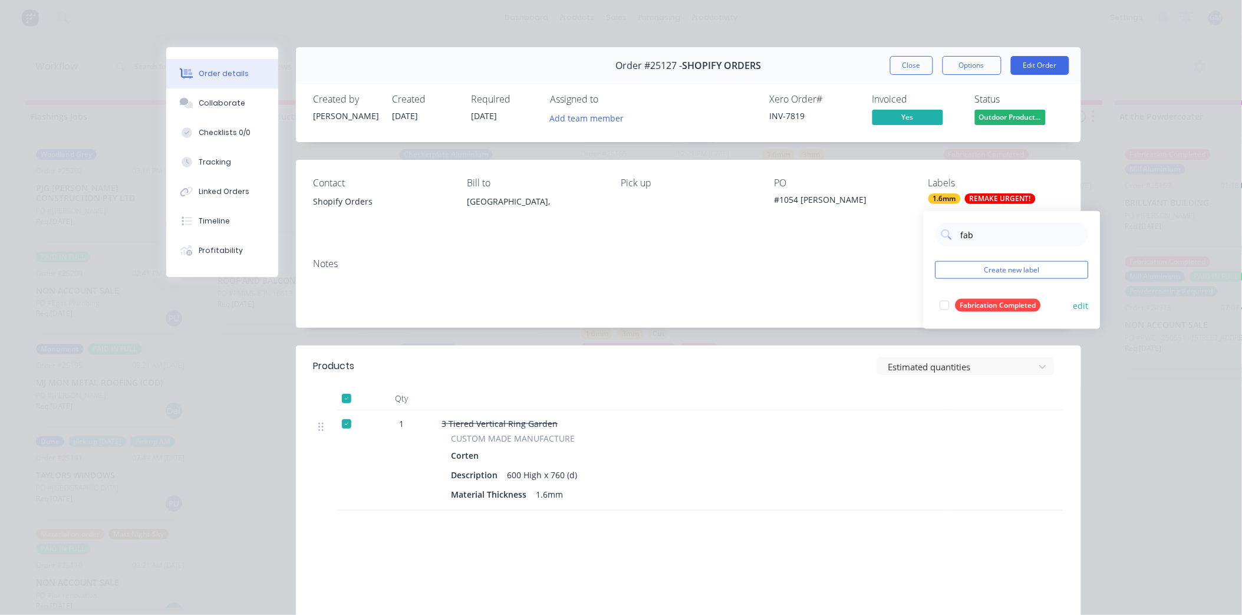
click at [947, 302] on div at bounding box center [945, 306] width 24 height 24
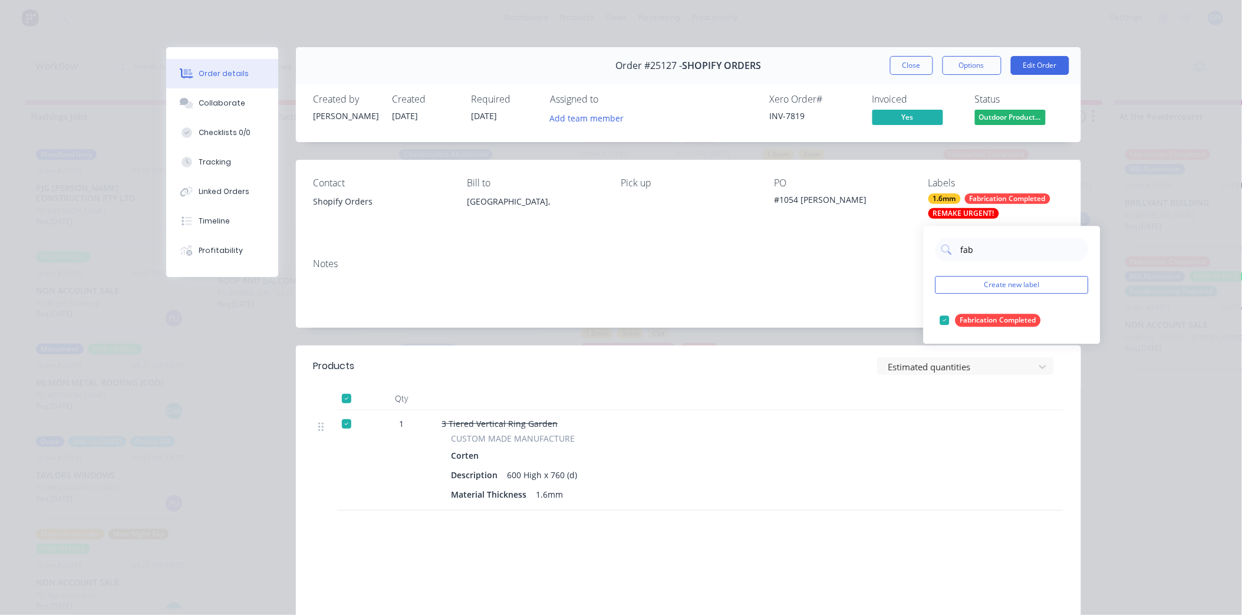
click at [649, 237] on div "Contact Shopify Orders Bill to Australia, Pick up PO #1054 Anthony Beer Labels …" at bounding box center [688, 204] width 785 height 89
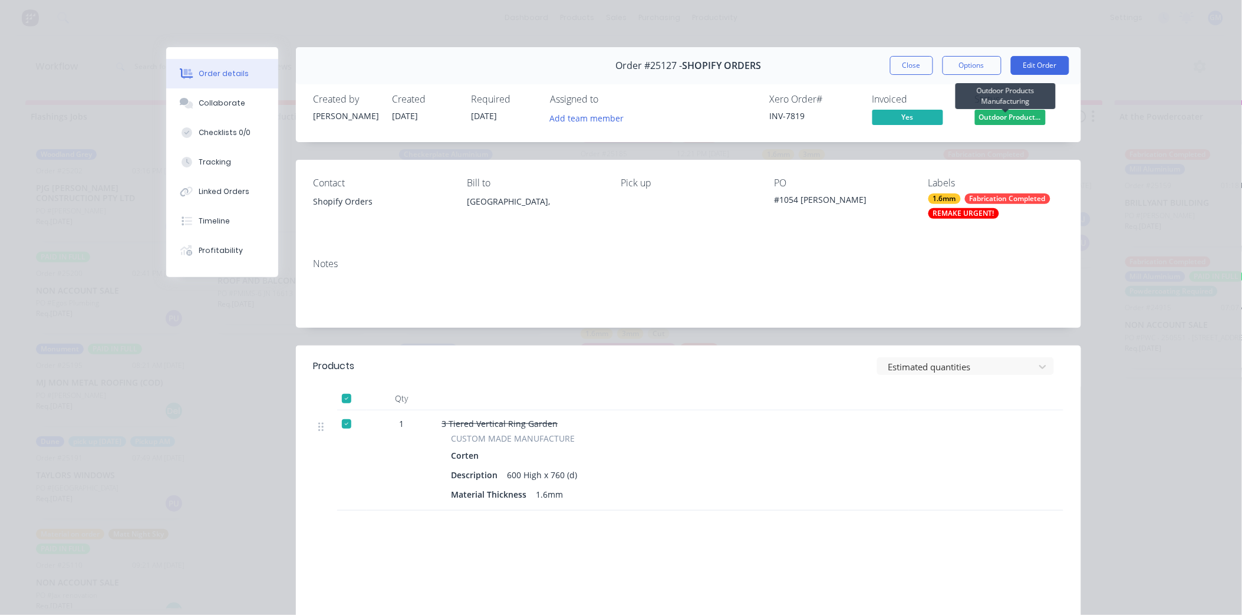
click at [1036, 116] on span "Outdoor Product..." at bounding box center [1010, 117] width 71 height 15
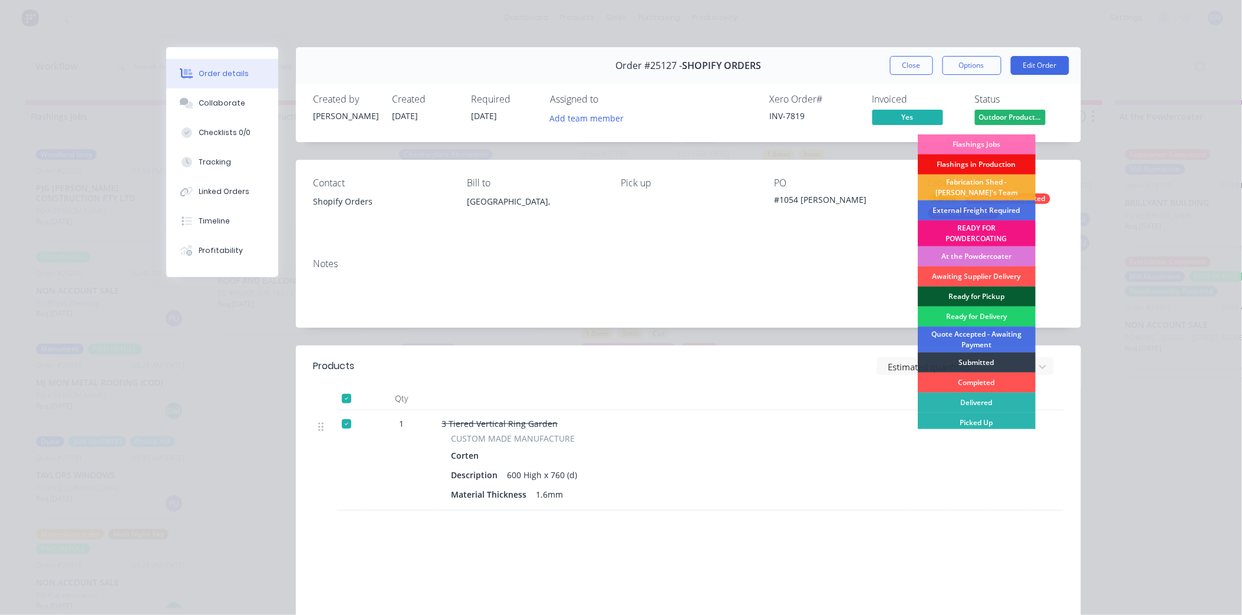
click at [987, 295] on div "Ready for Pickup" at bounding box center [977, 296] width 118 height 20
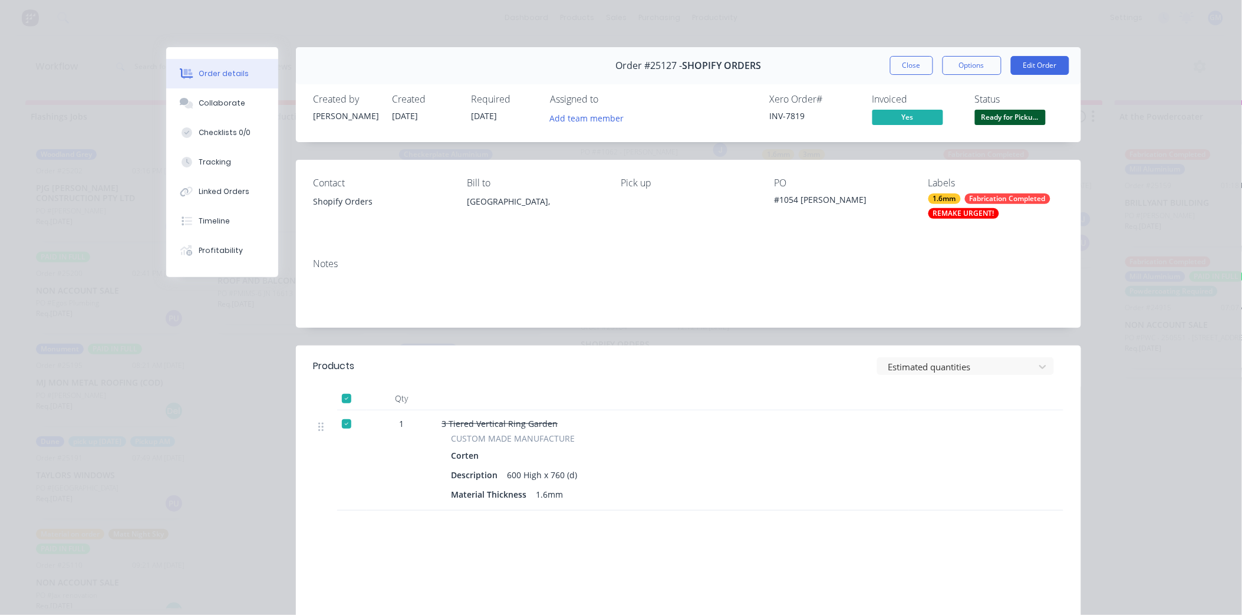
scroll to position [137, 0]
drag, startPoint x: 908, startPoint y: 69, endPoint x: 901, endPoint y: 194, distance: 125.8
click at [906, 69] on button "Close" at bounding box center [911, 65] width 43 height 19
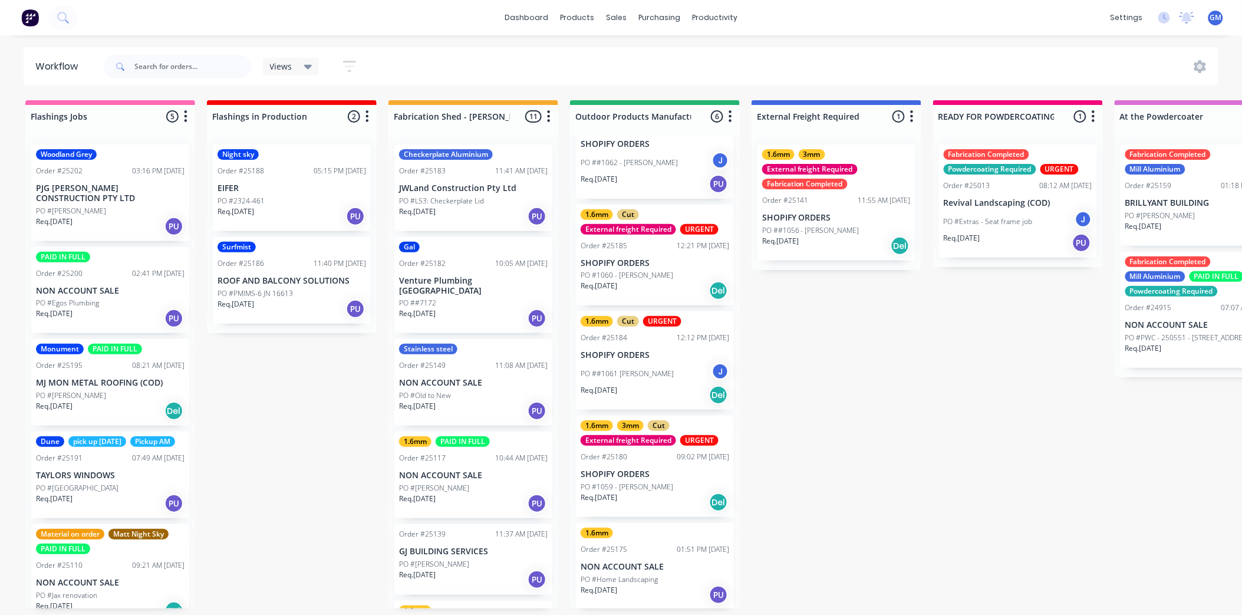
click at [640, 328] on div "1.6mm Cut URGENT Order #25184 12:12 PM 10/10/25 SHOPIFY ORDERS PO ##1061 Adrian…" at bounding box center [655, 360] width 158 height 98
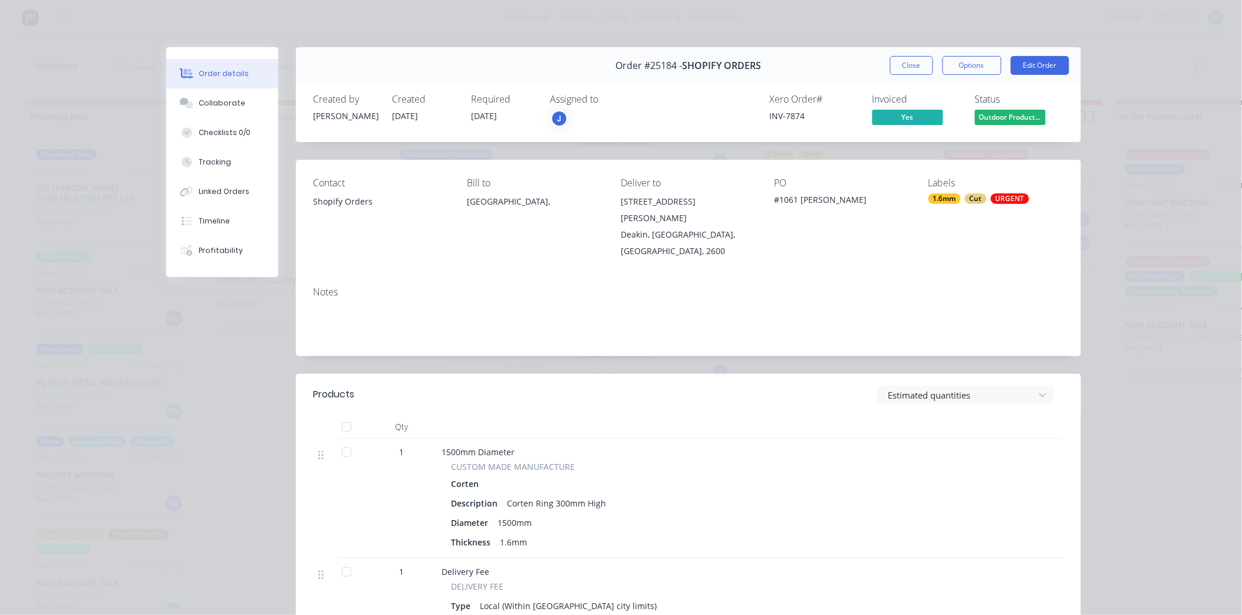
scroll to position [0, 0]
click at [911, 65] on button "Close" at bounding box center [911, 65] width 43 height 19
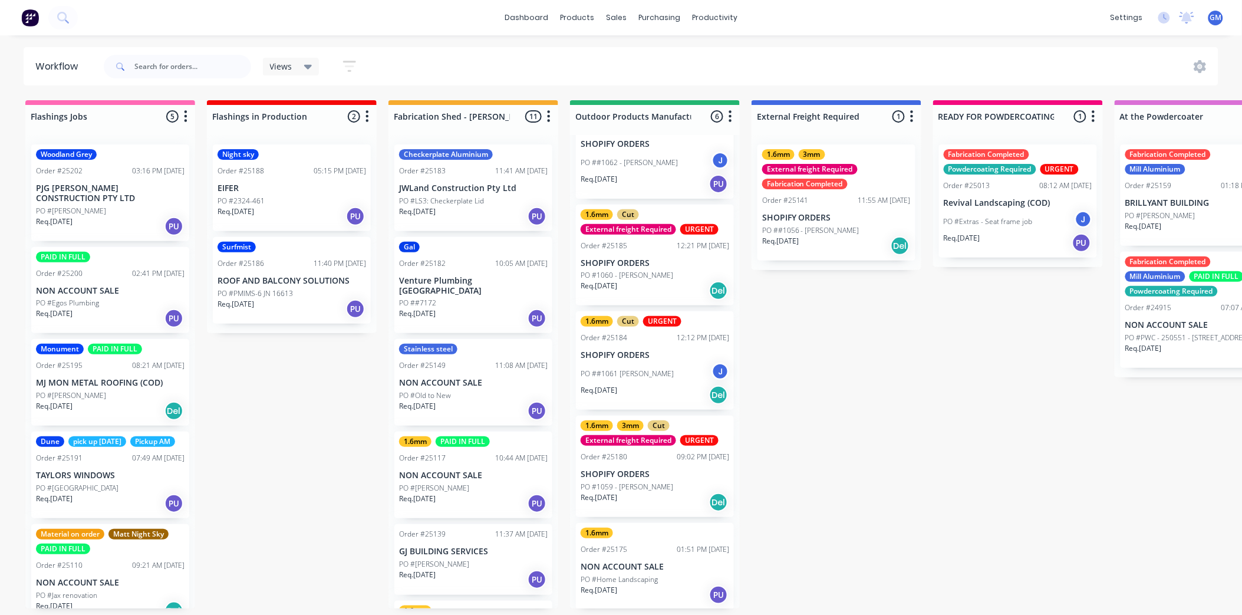
scroll to position [3, 0]
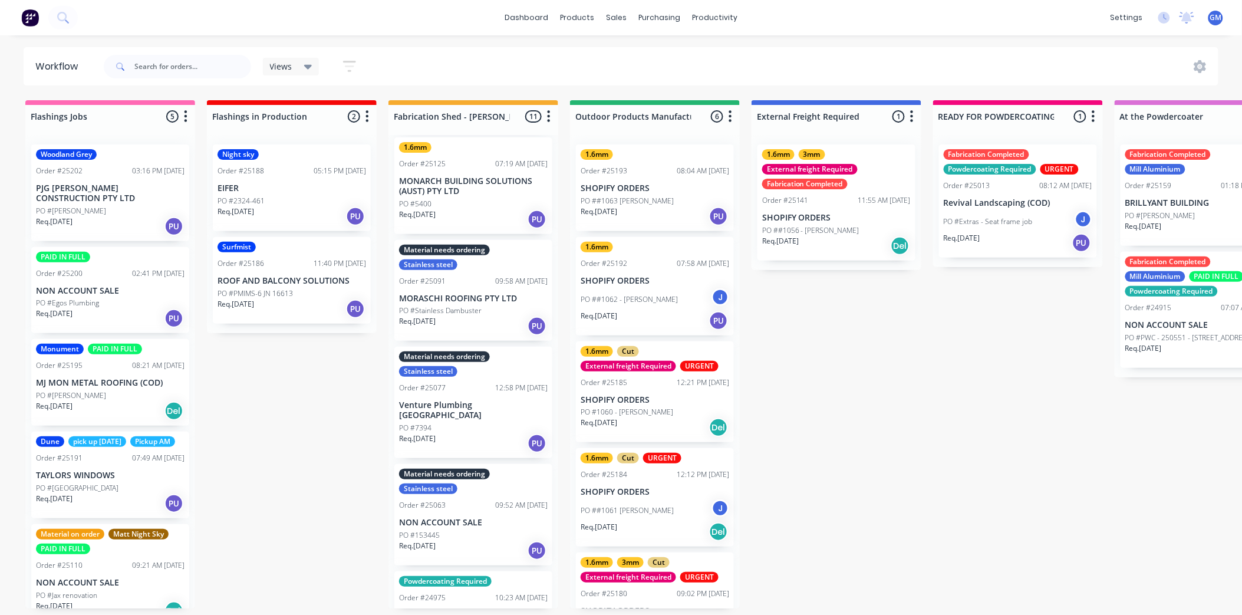
scroll to position [568, 0]
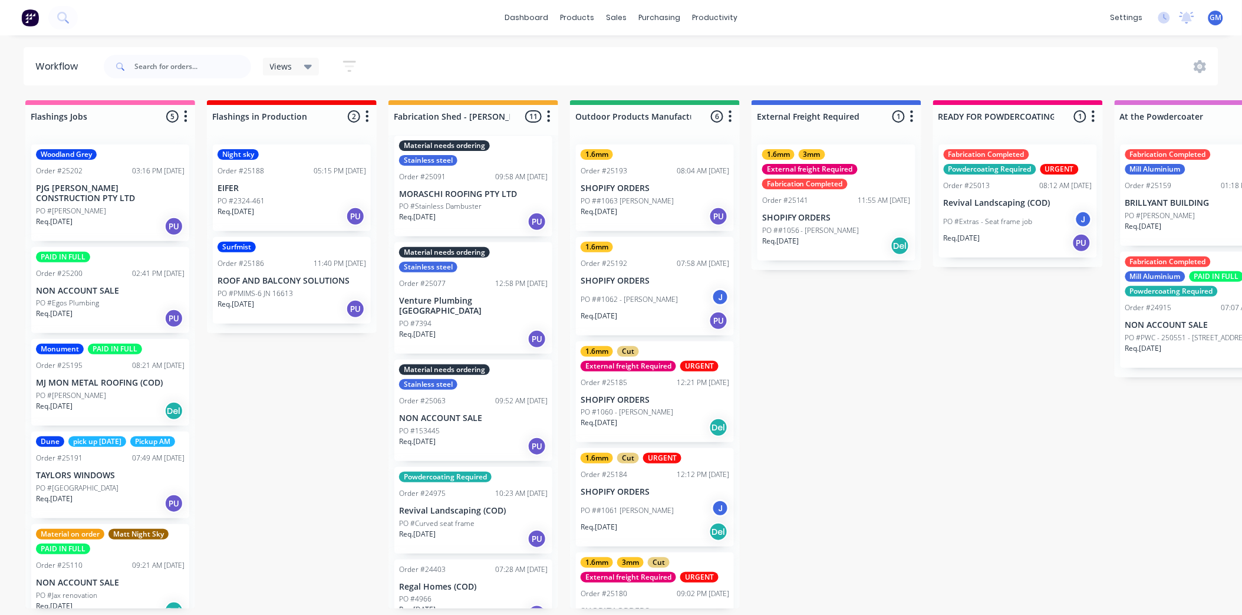
click at [463, 364] on div "Material needs ordering Stainless steel" at bounding box center [473, 376] width 149 height 25
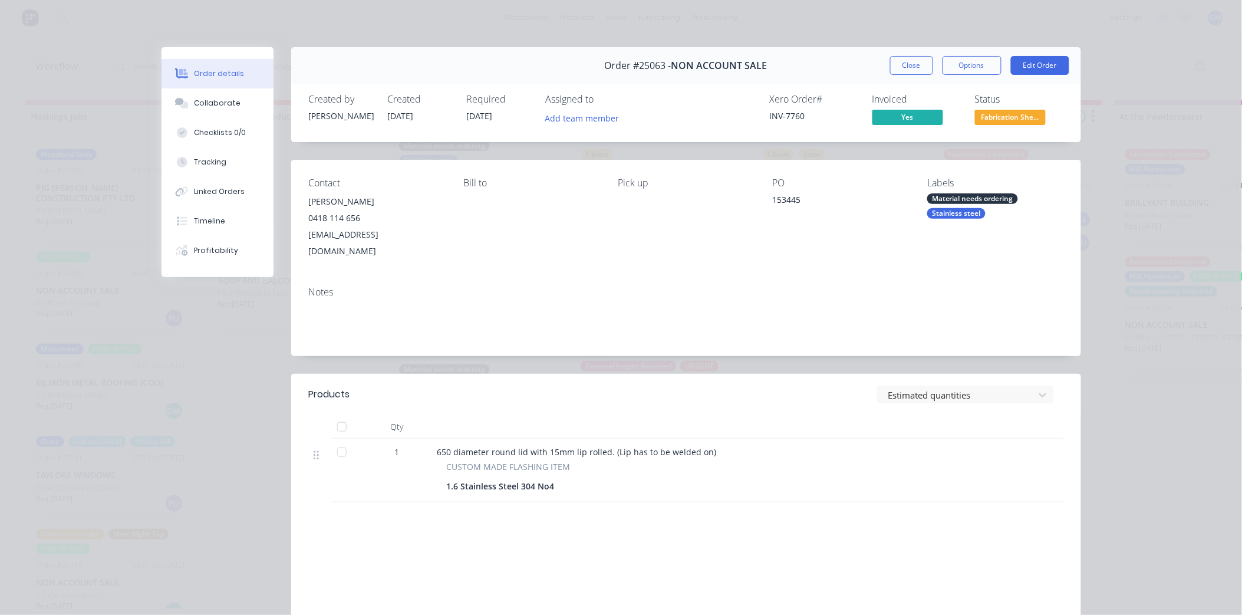
click at [987, 197] on div "Material needs ordering" at bounding box center [972, 198] width 91 height 11
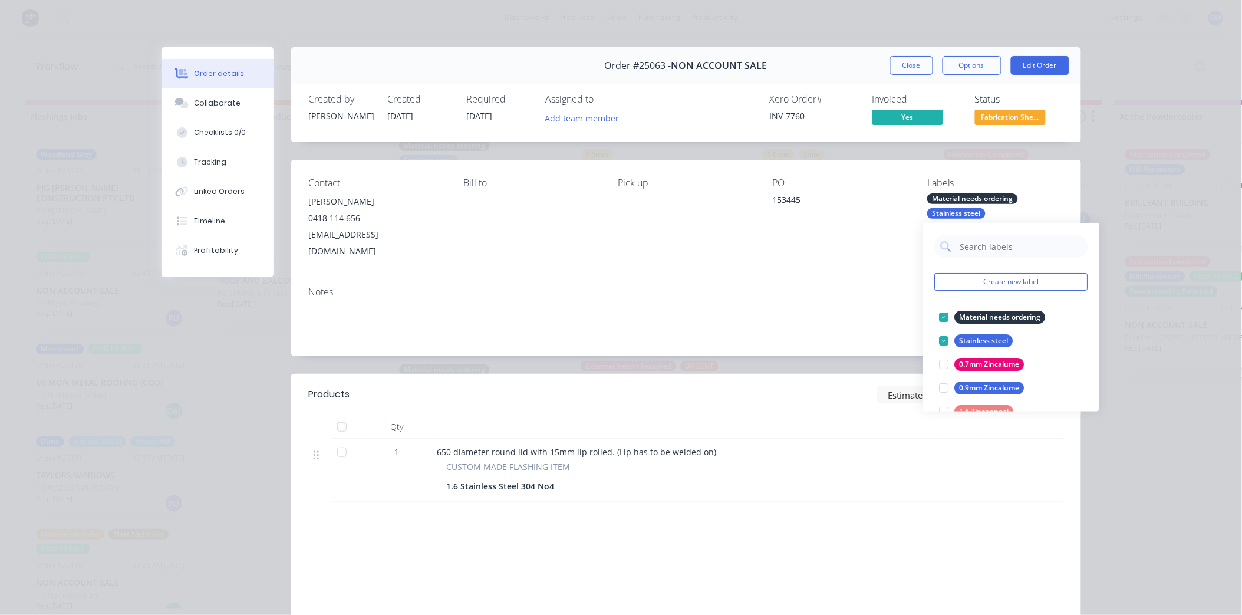
click at [944, 316] on div at bounding box center [944, 317] width 24 height 24
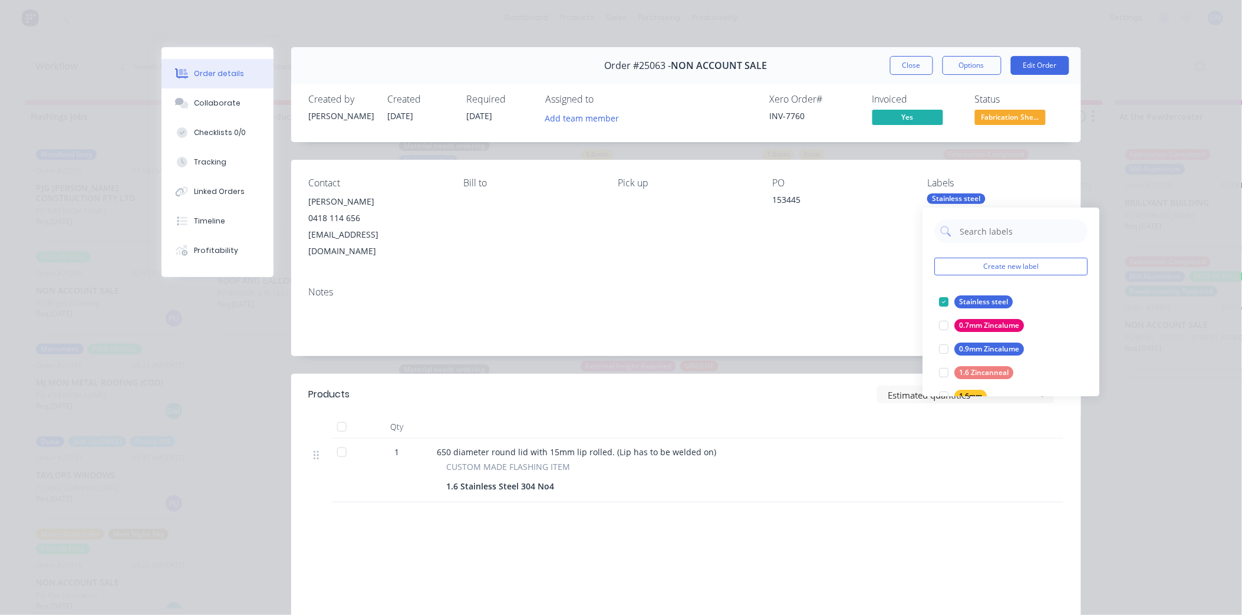
click at [733, 255] on div "Contact Adrian Cook 0418 114 656 Acook@aramechanical.com.au Bill to Pick up PO …" at bounding box center [686, 218] width 790 height 117
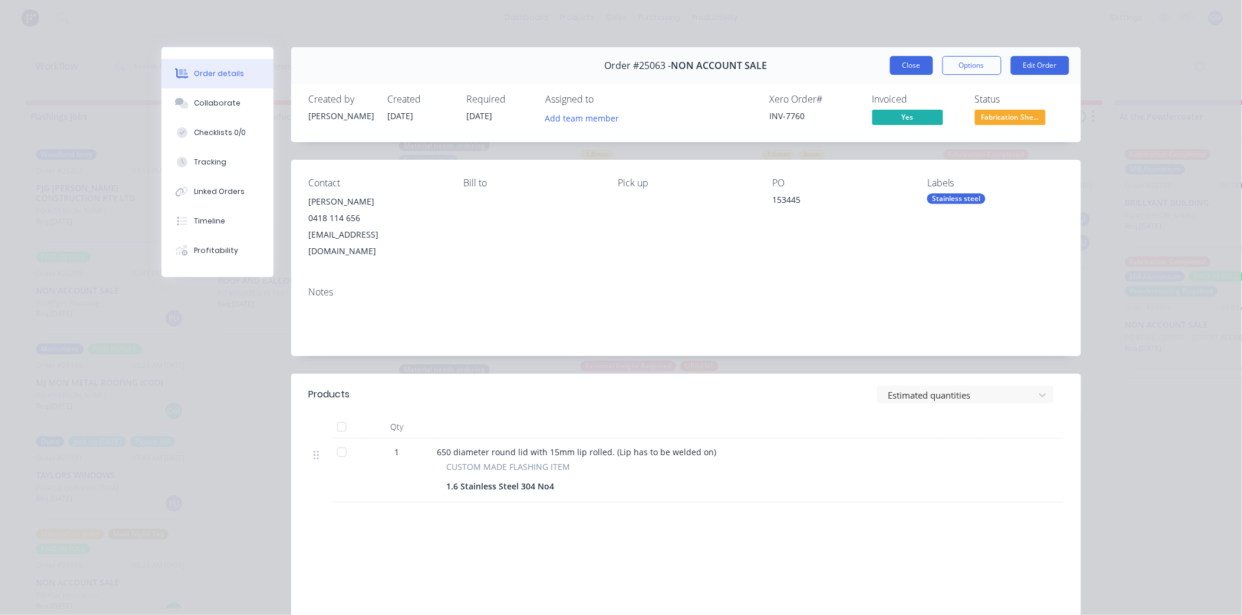
click at [908, 60] on button "Close" at bounding box center [911, 65] width 43 height 19
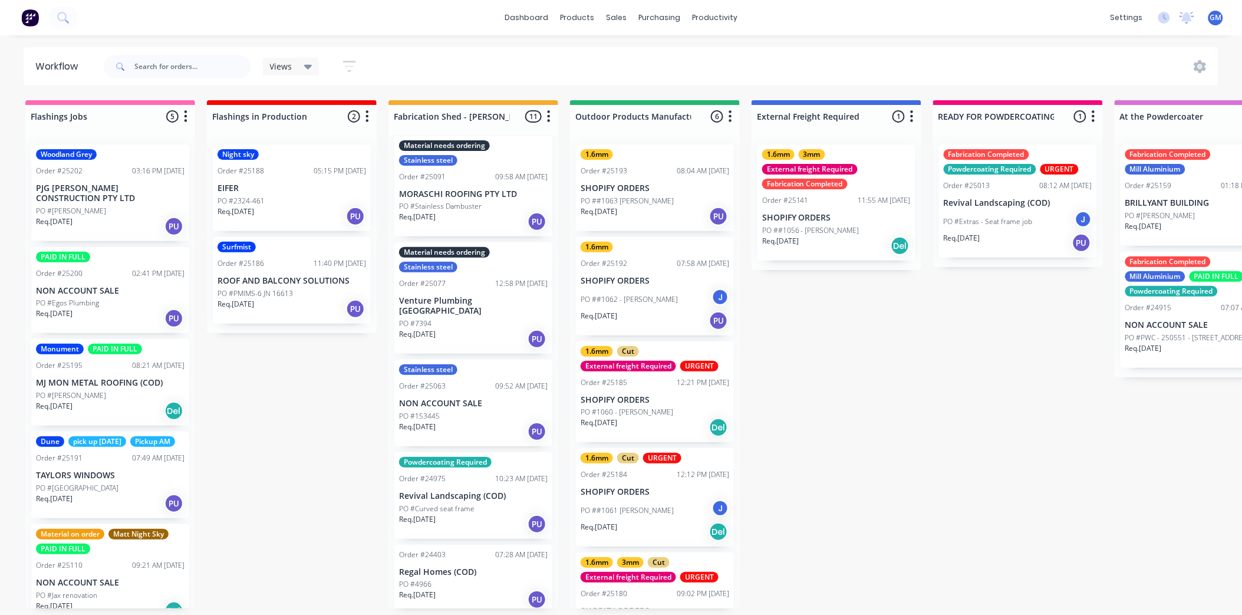
scroll to position [553, 0]
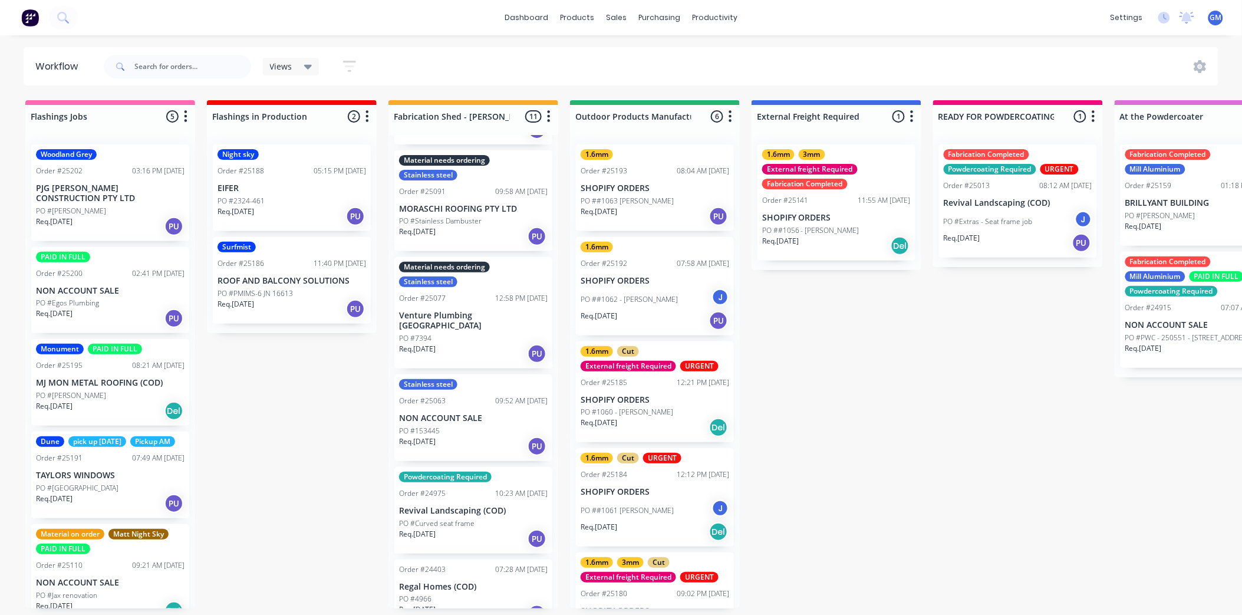
click at [495, 293] on div "12:58 PM [DATE]" at bounding box center [521, 298] width 52 height 11
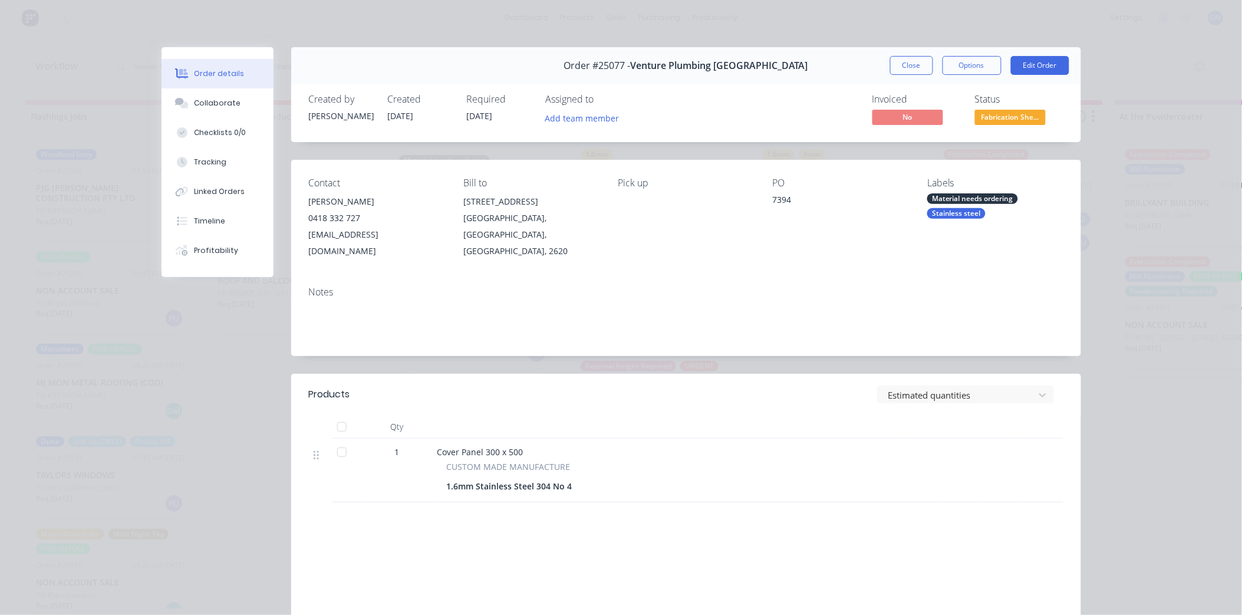
click at [970, 197] on div "Material needs ordering" at bounding box center [972, 198] width 91 height 11
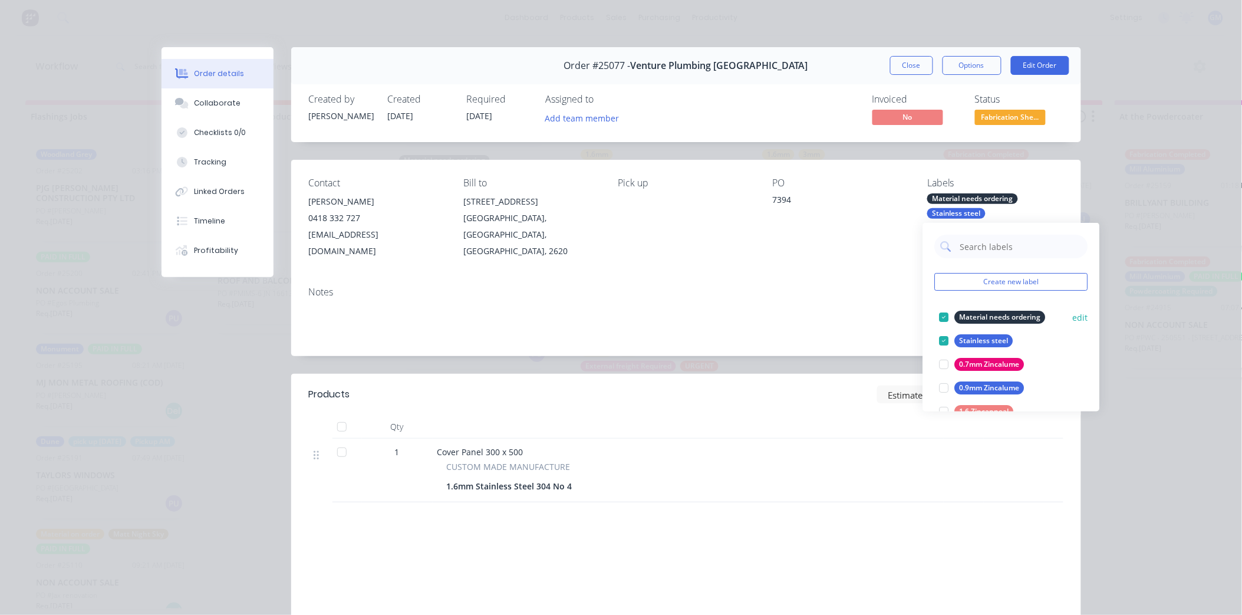
click at [942, 315] on div at bounding box center [944, 317] width 24 height 24
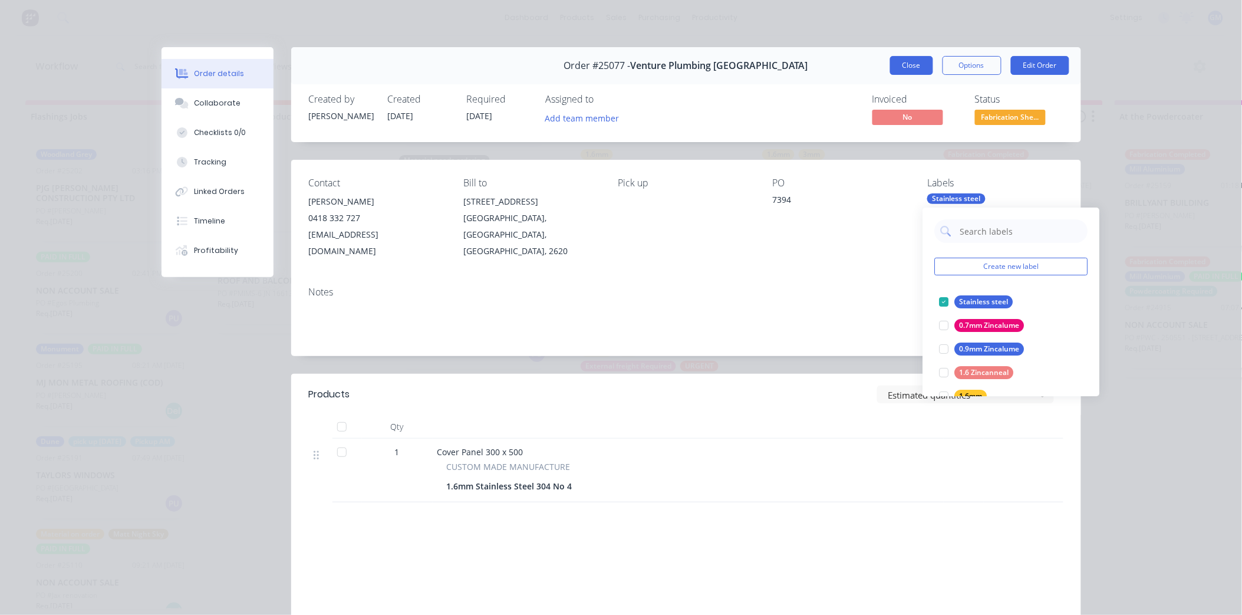
click at [902, 67] on button "Close" at bounding box center [911, 65] width 43 height 19
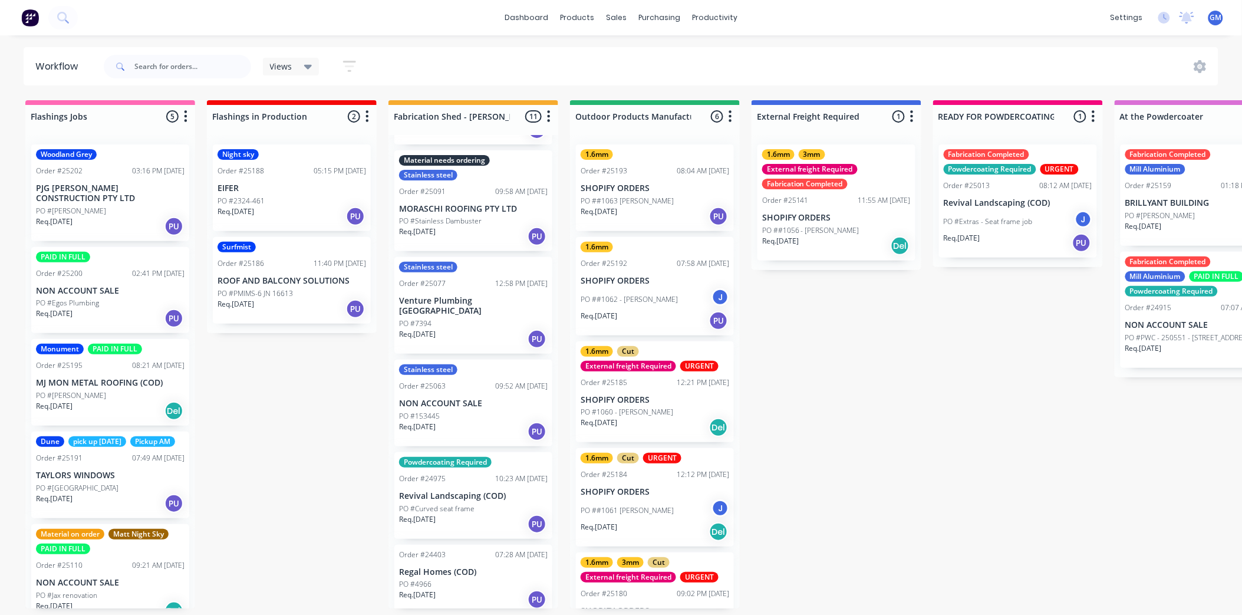
scroll to position [539, 0]
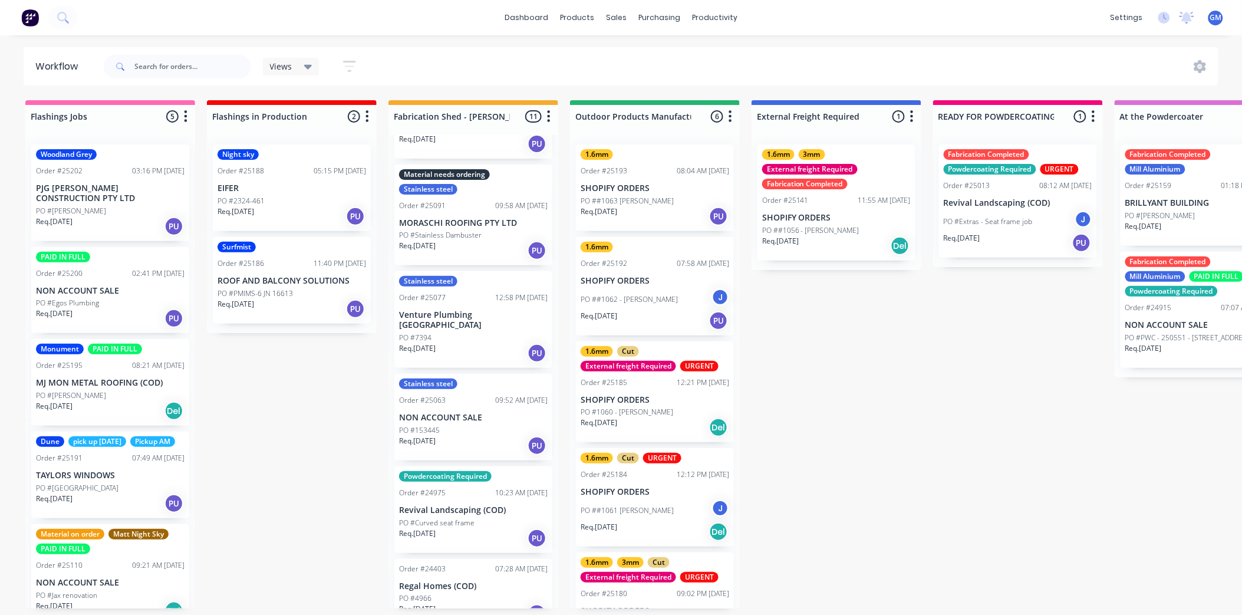
click at [454, 205] on div "Material needs ordering Stainless steel Order #25091 09:58 AM 02/10/25 MORASCHI…" at bounding box center [473, 214] width 158 height 101
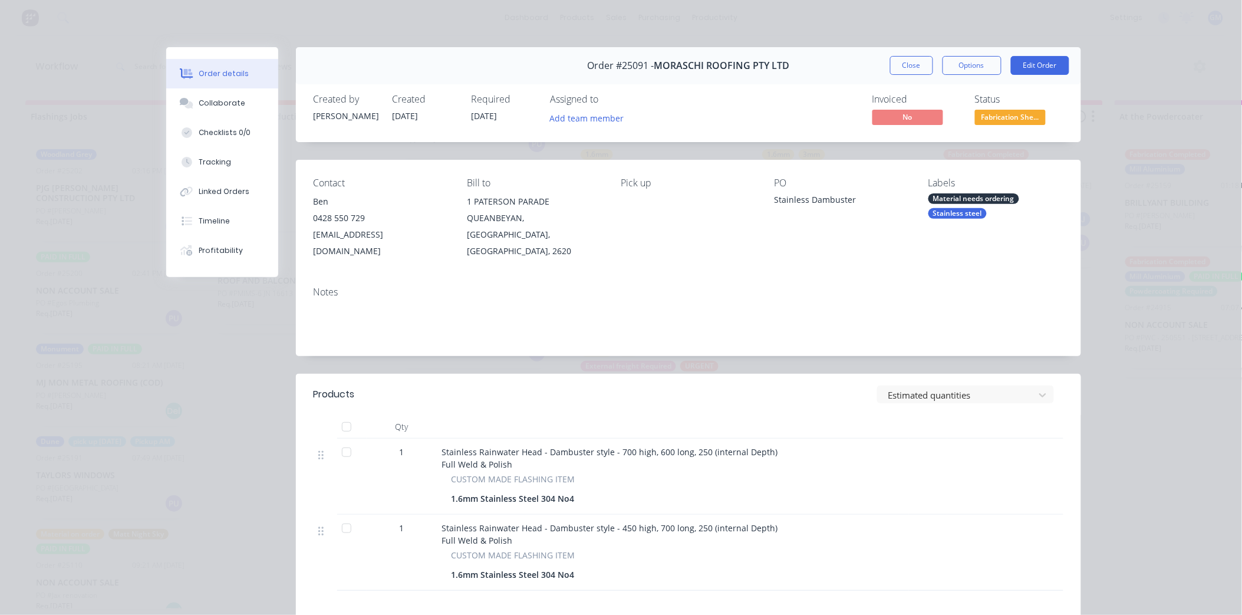
click at [958, 199] on div "Material needs ordering" at bounding box center [973, 198] width 91 height 11
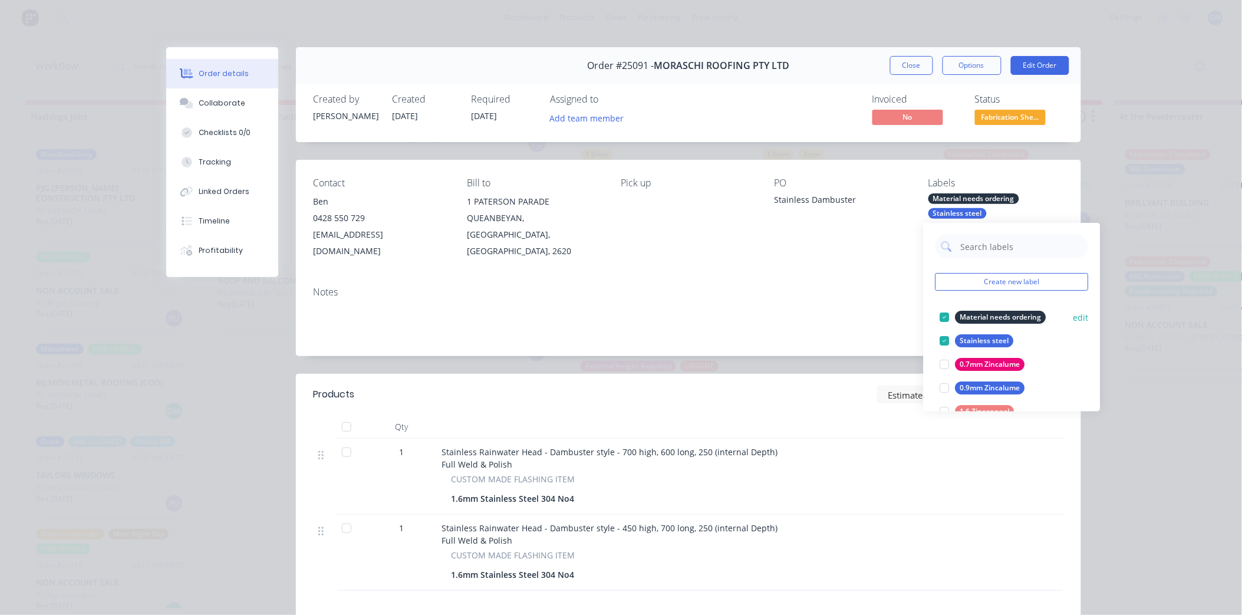
click at [941, 315] on div at bounding box center [945, 317] width 24 height 24
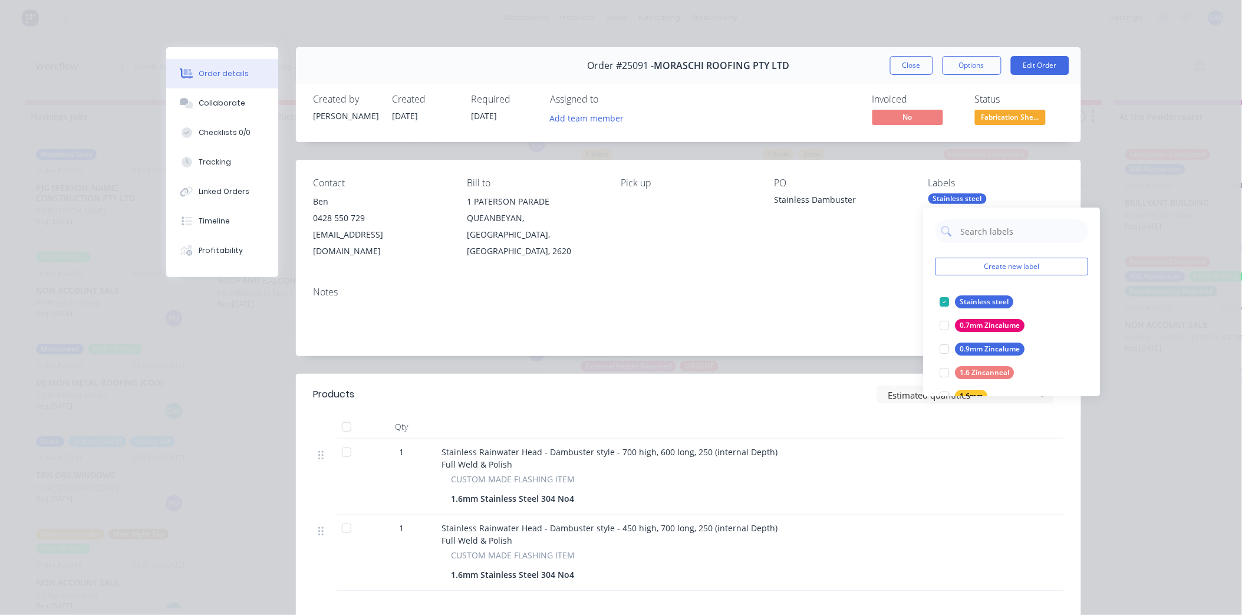
click at [694, 254] on div "Contact Ben 0428 550 729 sales@moraschiroofing.com.au Bill to 1 PATERSON PARADE…" at bounding box center [688, 218] width 785 height 117
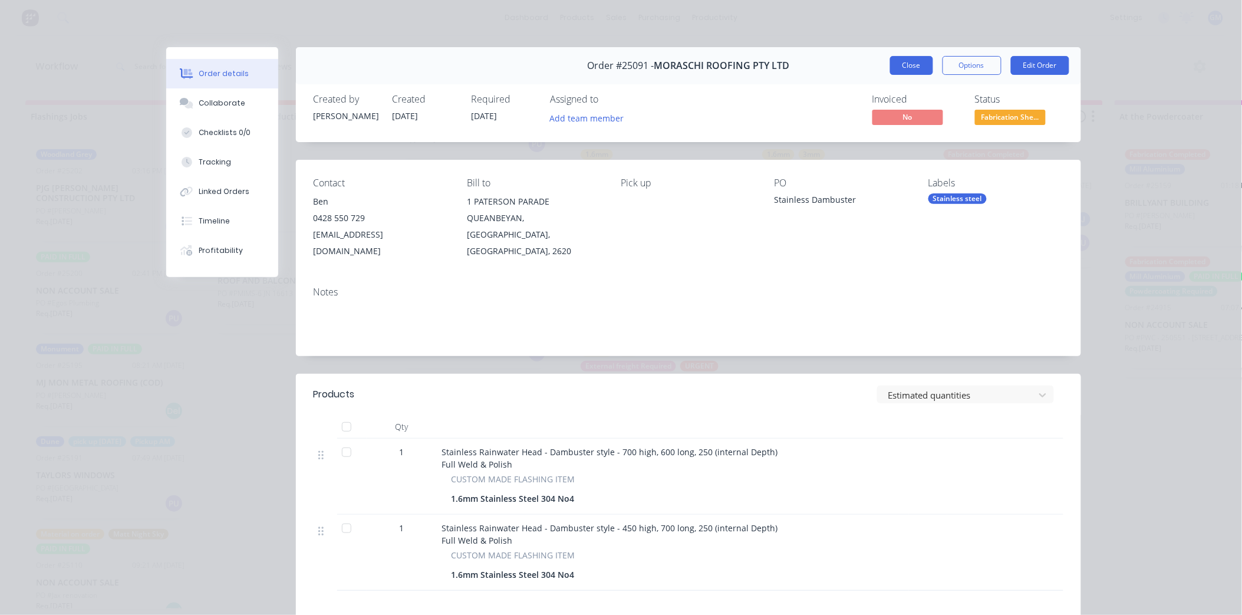
click at [910, 61] on button "Close" at bounding box center [911, 65] width 43 height 19
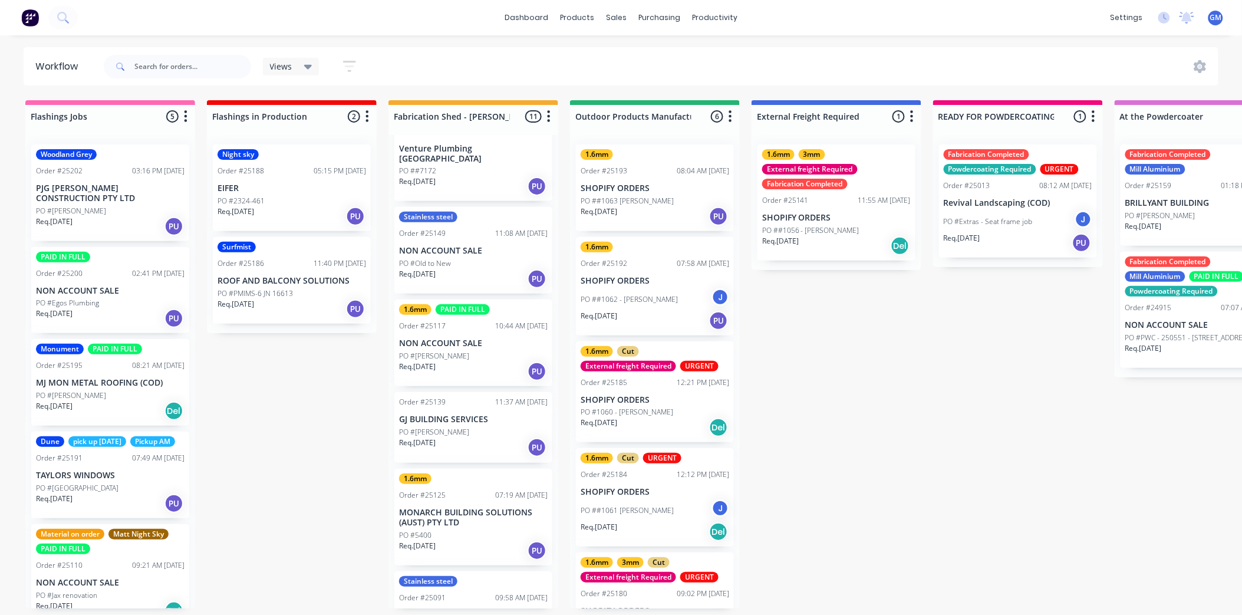
scroll to position [131, 0]
click at [479, 428] on div "PO #[PERSON_NAME]" at bounding box center [473, 433] width 149 height 11
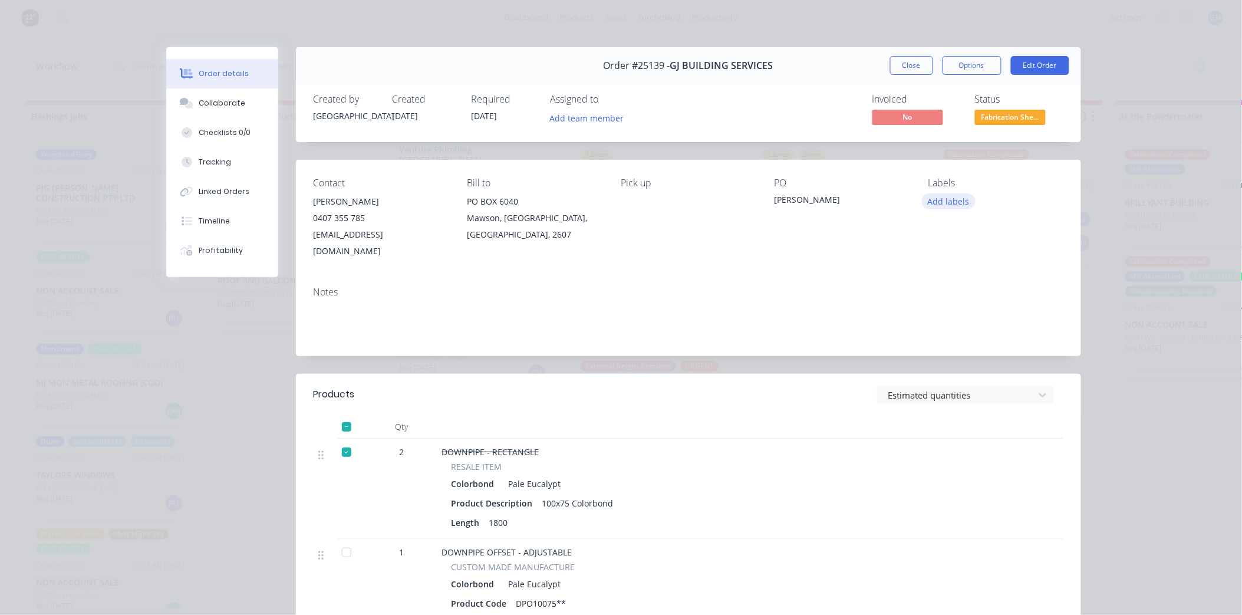
click at [947, 202] on button "Add labels" at bounding box center [949, 201] width 54 height 16
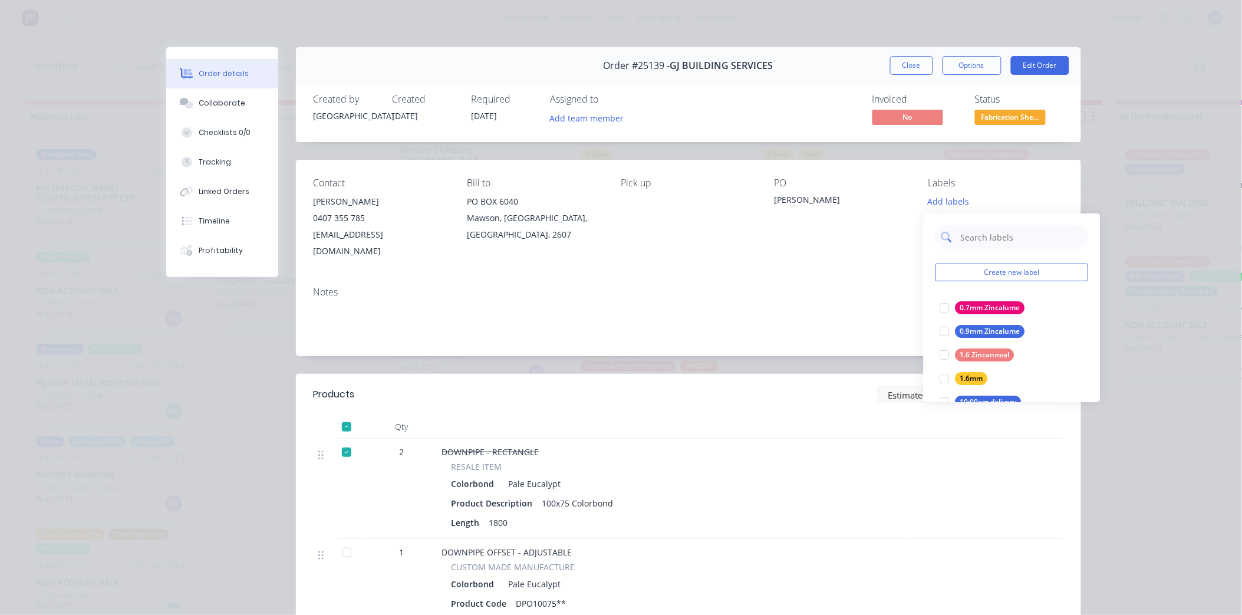
drag, startPoint x: 980, startPoint y: 236, endPoint x: 981, endPoint y: 246, distance: 10.7
click at [980, 236] on input "text" at bounding box center [1021, 237] width 123 height 24
type input "urg"
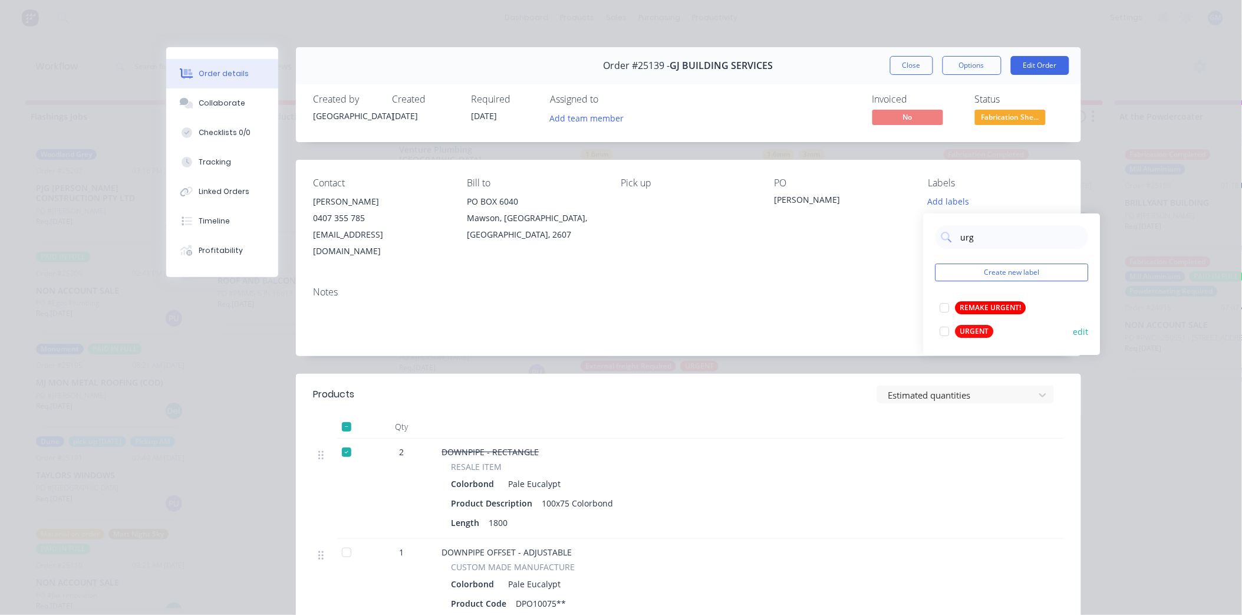
click at [950, 331] on div at bounding box center [945, 331] width 24 height 24
click at [769, 246] on div "Contact Glen 0407 355 785 info@gjbuilding.com.au Bill to PO BOX 6040 Mawson, Au…" at bounding box center [688, 218] width 785 height 117
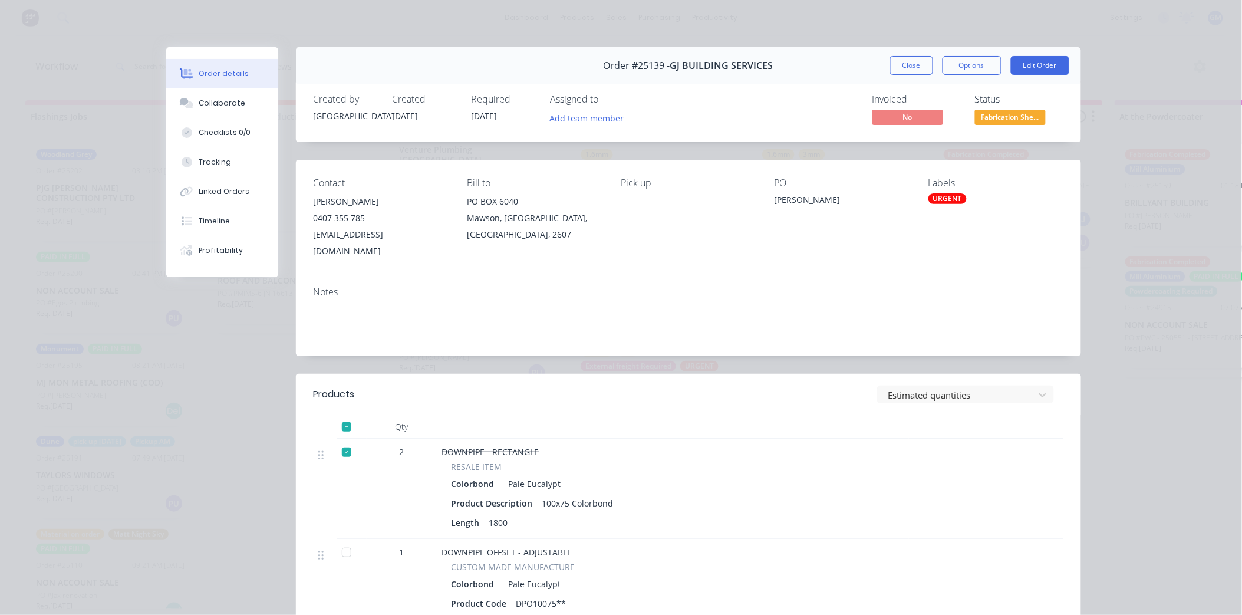
drag, startPoint x: 903, startPoint y: 66, endPoint x: 466, endPoint y: 422, distance: 563.4
click at [902, 66] on button "Close" at bounding box center [911, 65] width 43 height 19
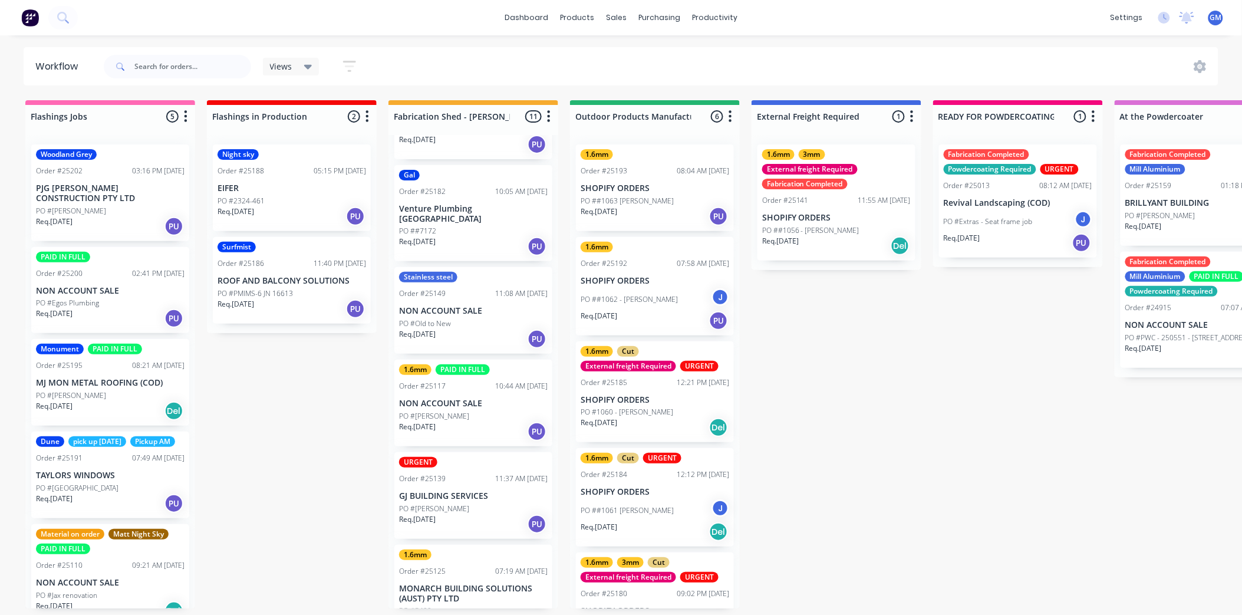
scroll to position [0, 0]
